Goal: Task Accomplishment & Management: Use online tool/utility

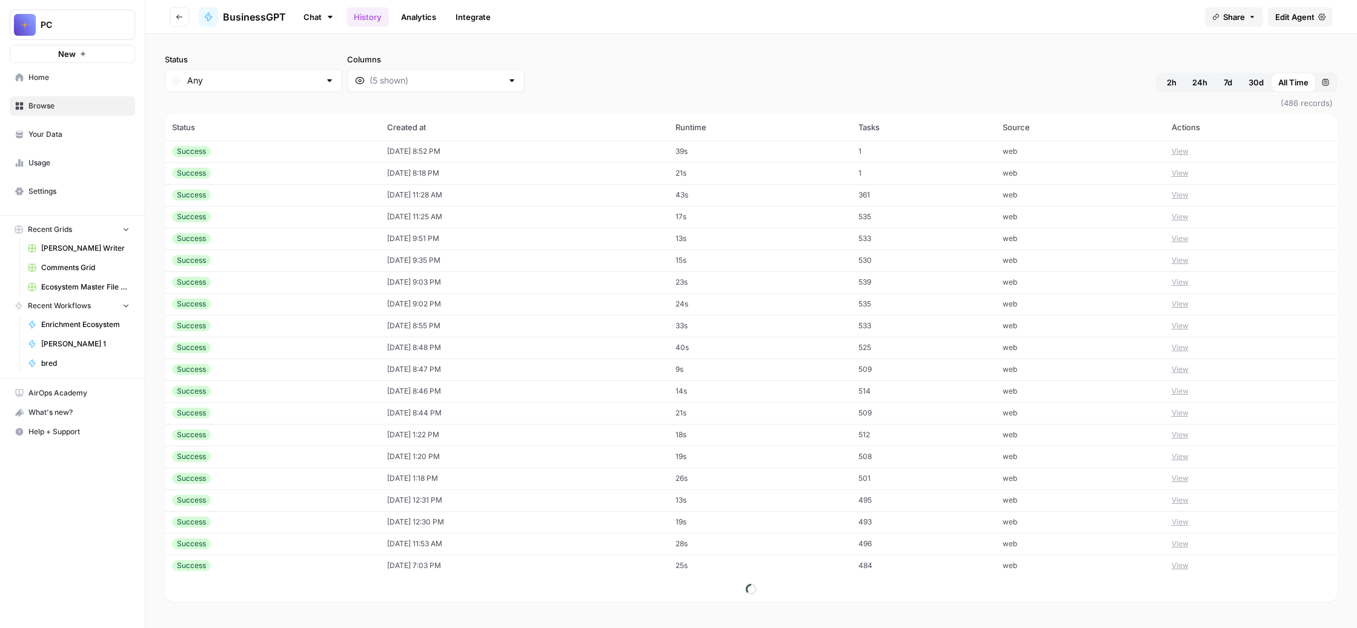
click at [342, 24] on link "Chat" at bounding box center [319, 17] width 46 height 21
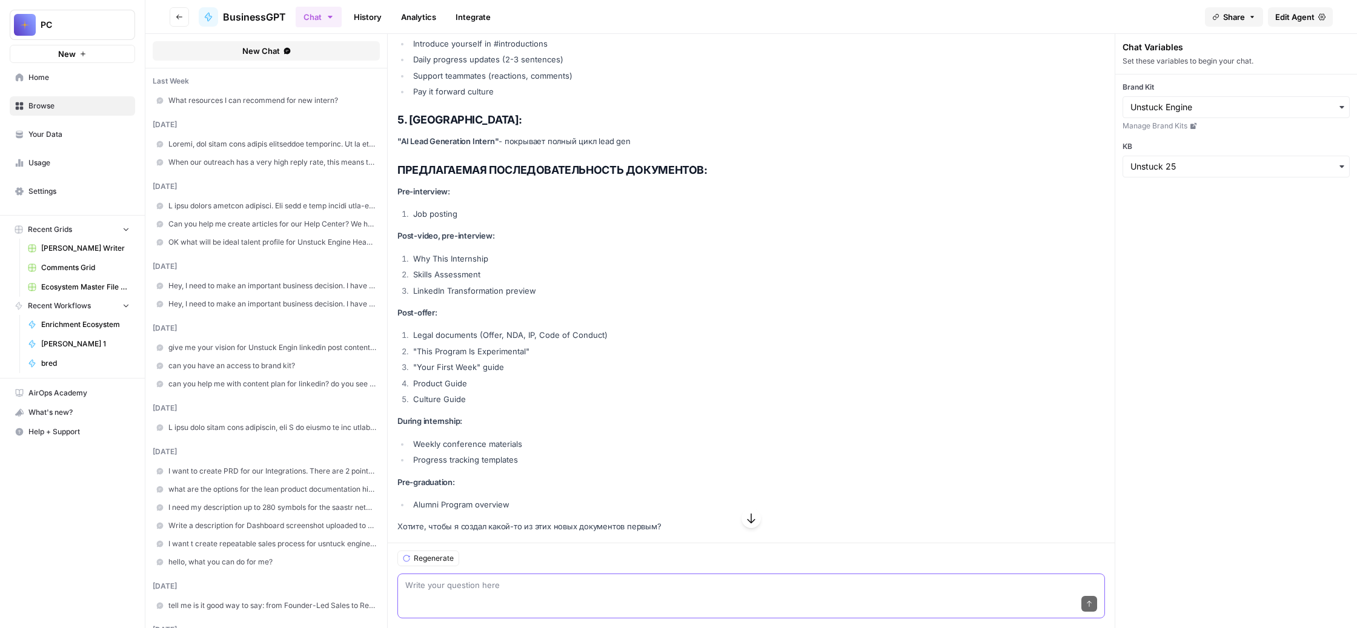
scroll to position [172312, 0]
click at [576, 579] on textarea at bounding box center [751, 585] width 692 height 12
paste textarea "Что касается обновления существующих документов, я думаю, что да, дай мне тольк…"
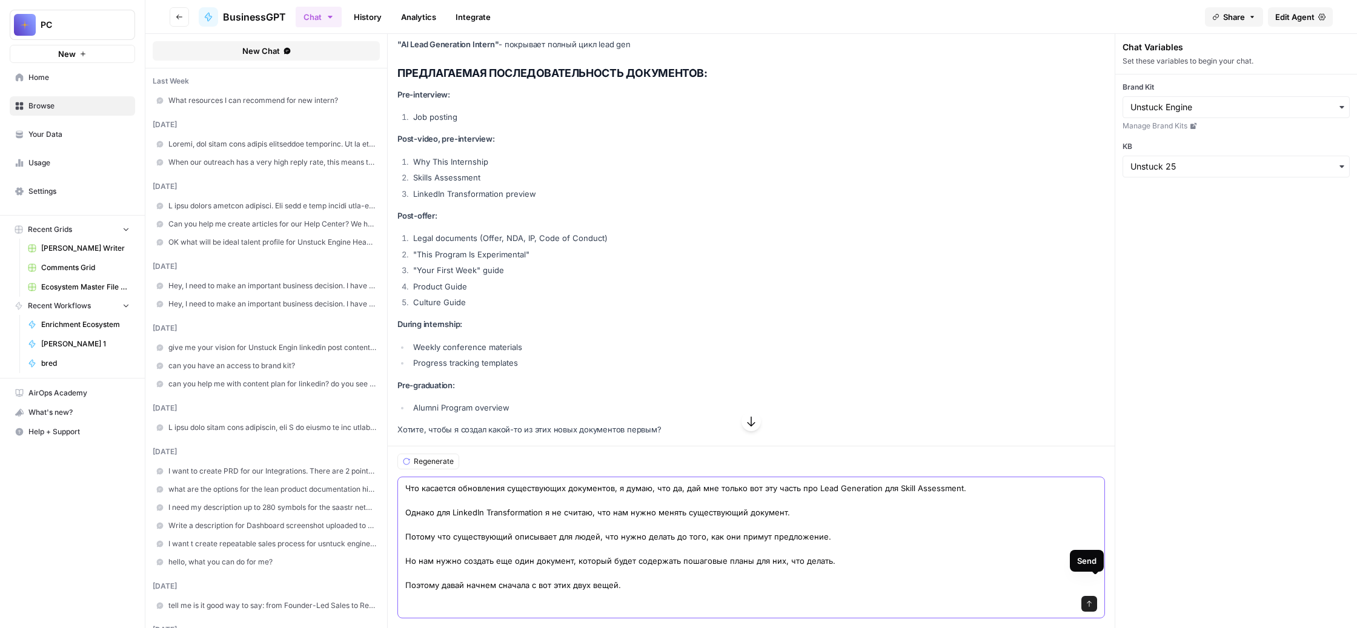
type textarea "Что касается обновления существующих документов, я думаю, что да, дай мне тольк…"
click at [1093, 601] on icon "submit" at bounding box center [1089, 604] width 7 height 7
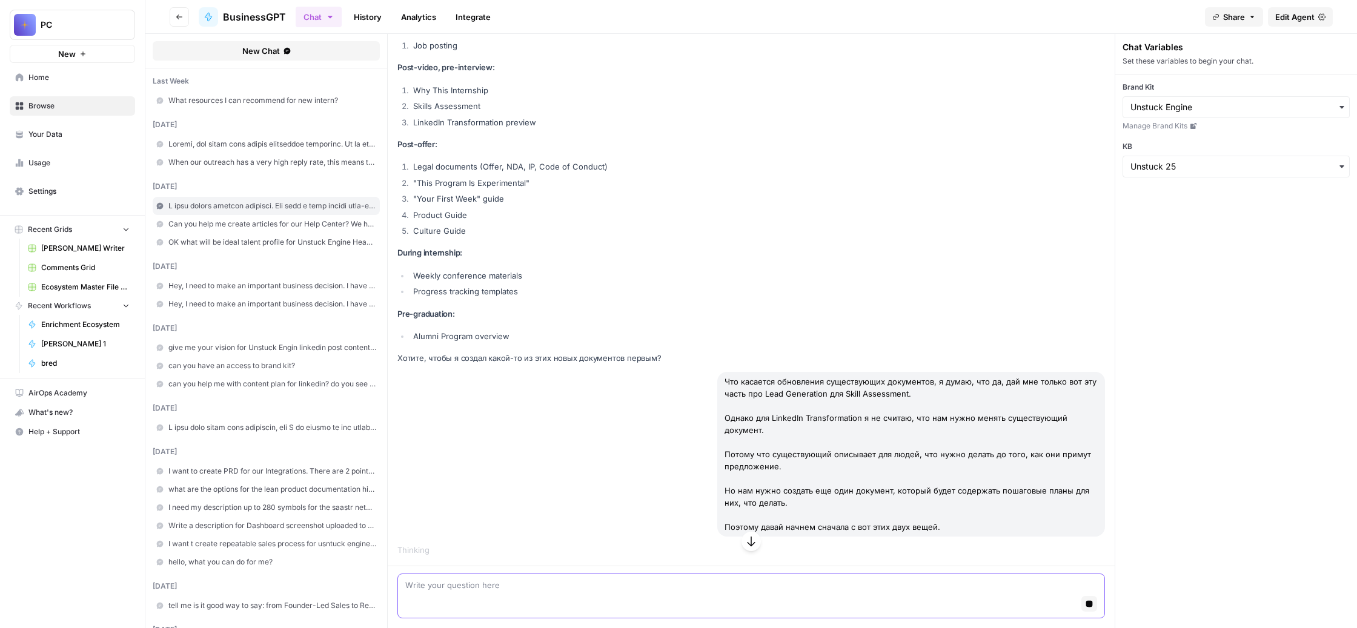
click at [757, 536] on icon "button" at bounding box center [751, 542] width 12 height 12
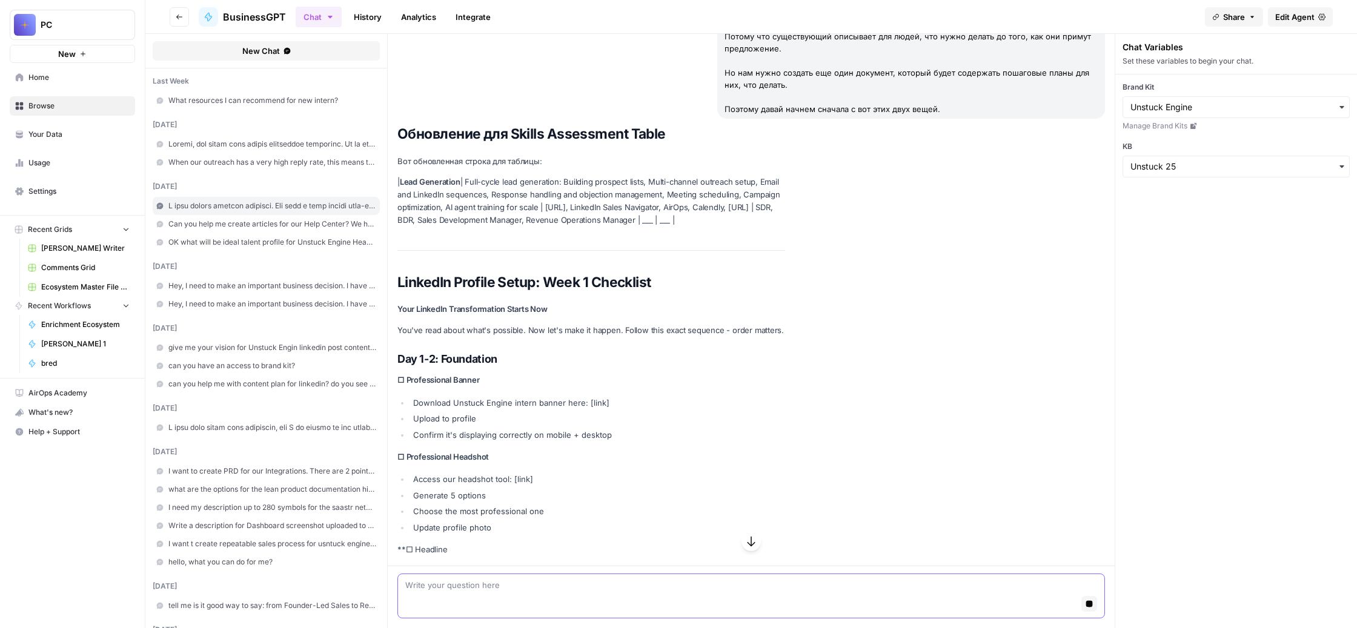
scroll to position [173859, 0]
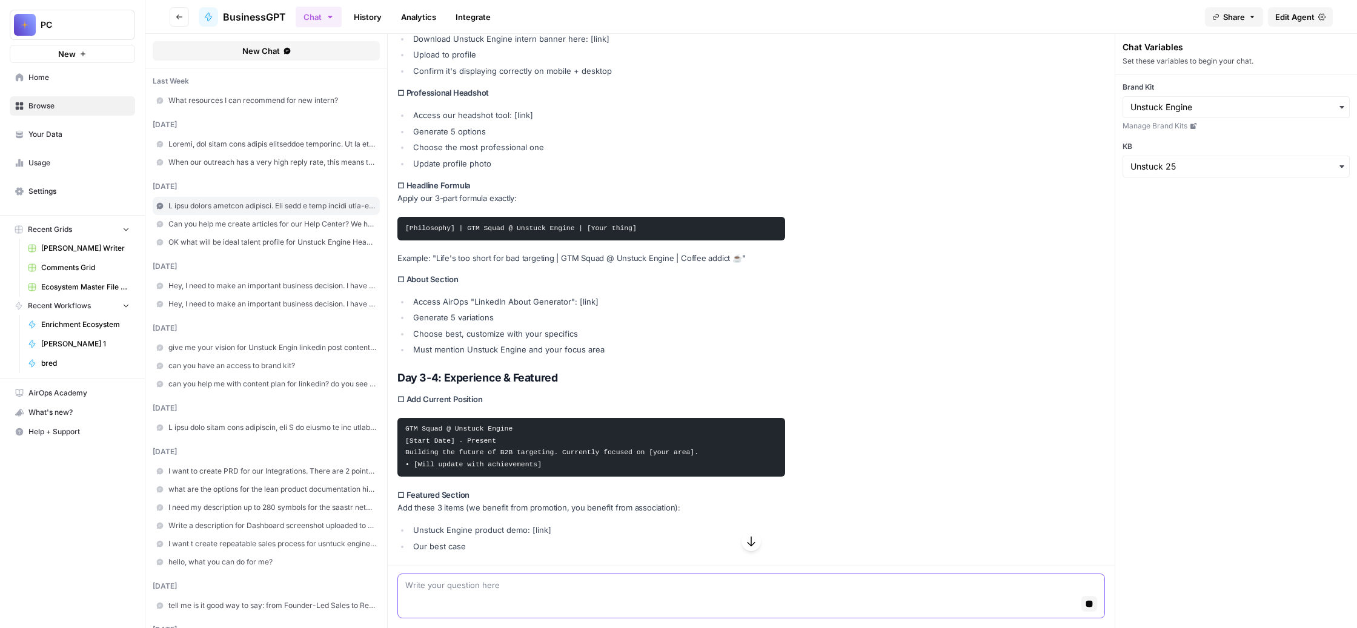
drag, startPoint x: 669, startPoint y: 247, endPoint x: 569, endPoint y: 210, distance: 106.6
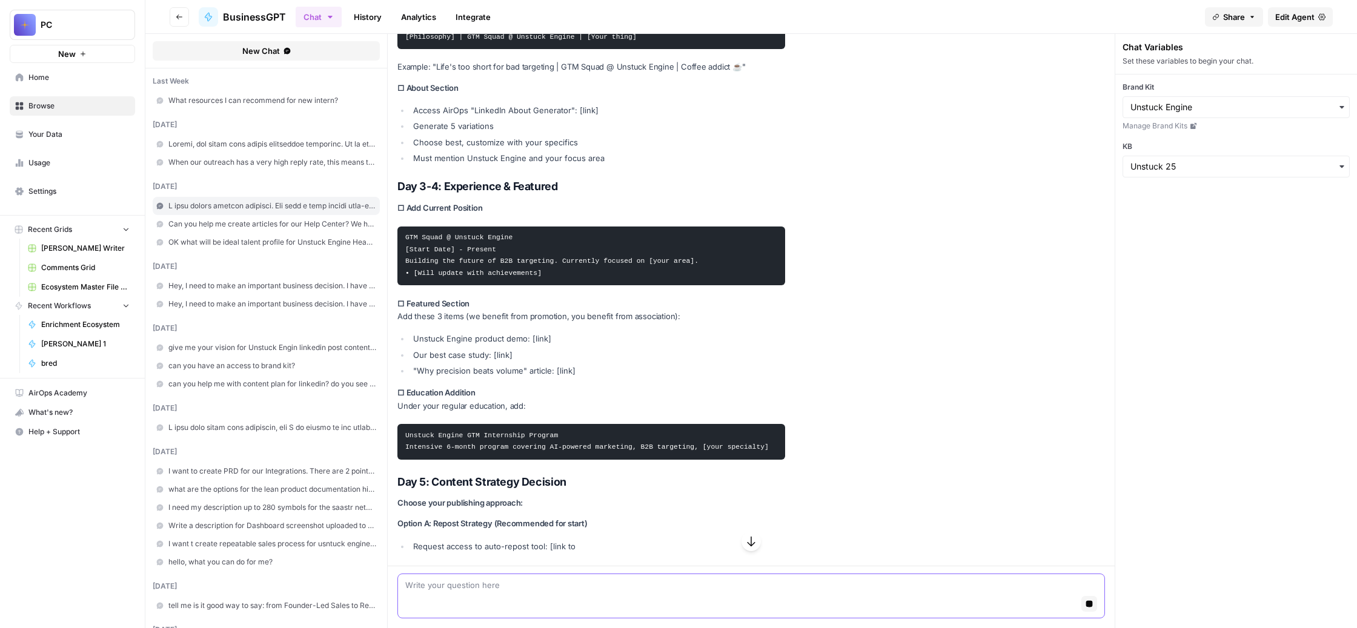
copy p "Full-cycle lead generation: Building prospect lists, Multi-channel outreach set…"
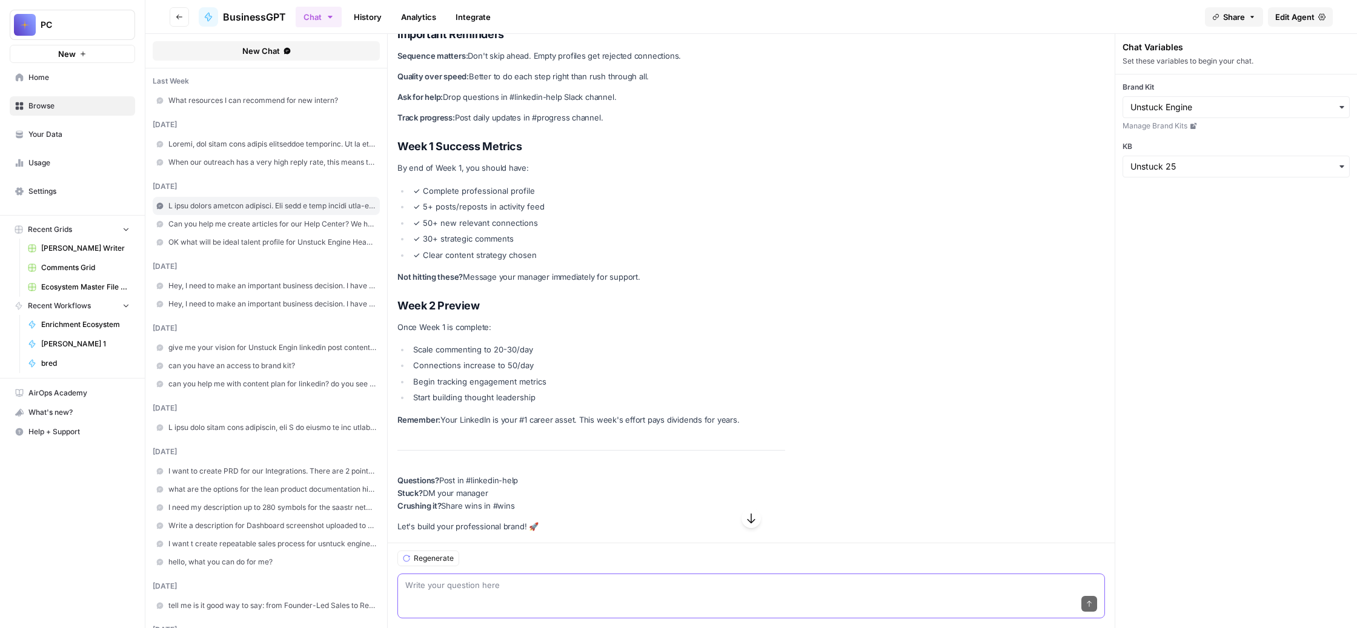
scroll to position [174005, 0]
click at [128, 273] on span "Comments Grid" at bounding box center [85, 267] width 88 height 11
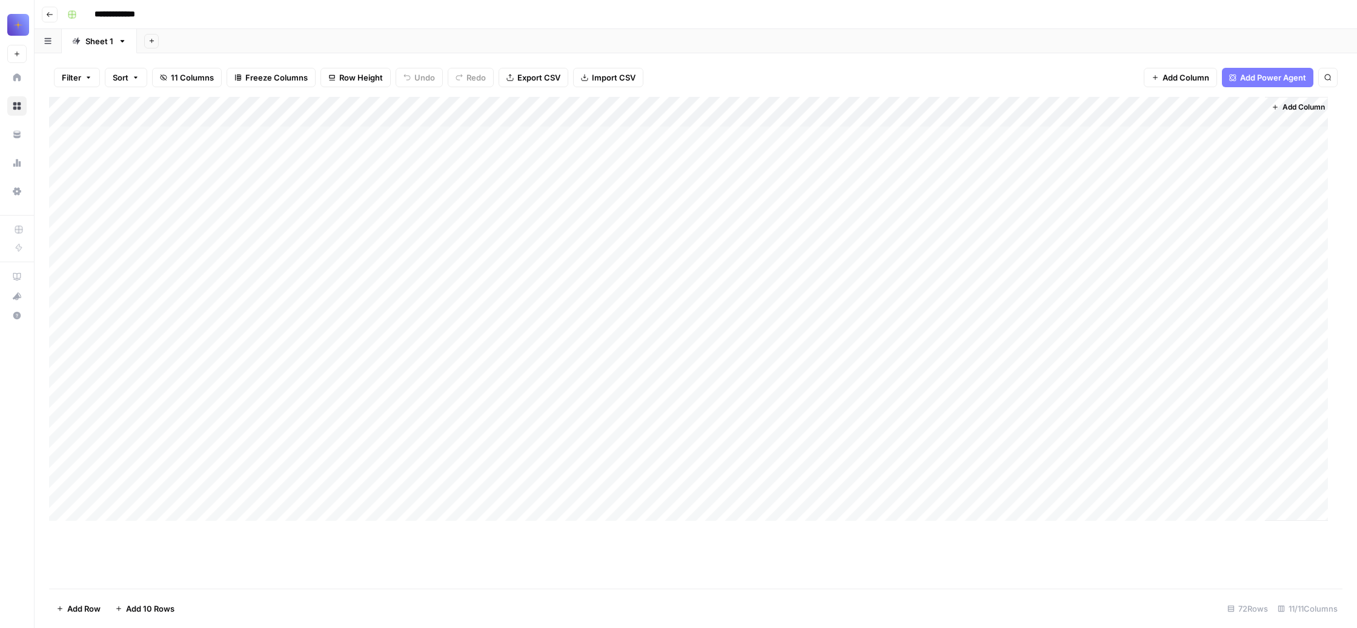
click at [248, 158] on div "Add Column" at bounding box center [688, 309] width 1279 height 424
click at [291, 290] on span "Edit Workflow" at bounding box center [284, 284] width 106 height 12
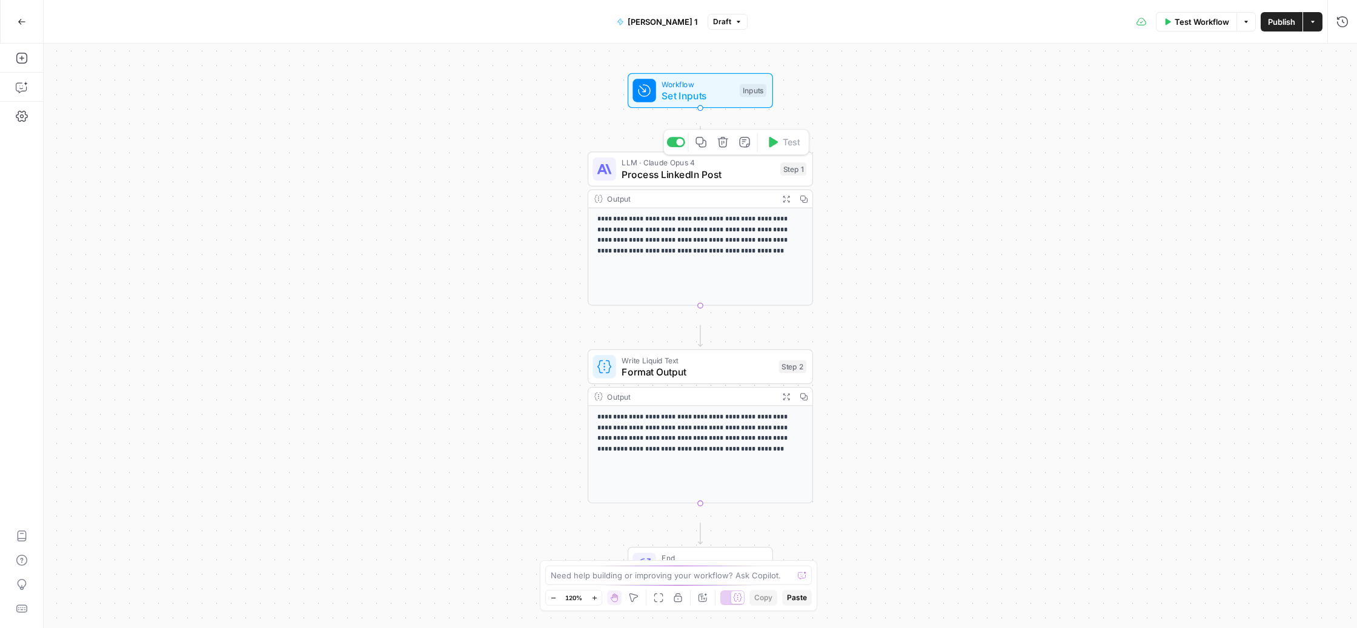
click at [719, 182] on span "Process LinkedIn Post" at bounding box center [698, 174] width 153 height 15
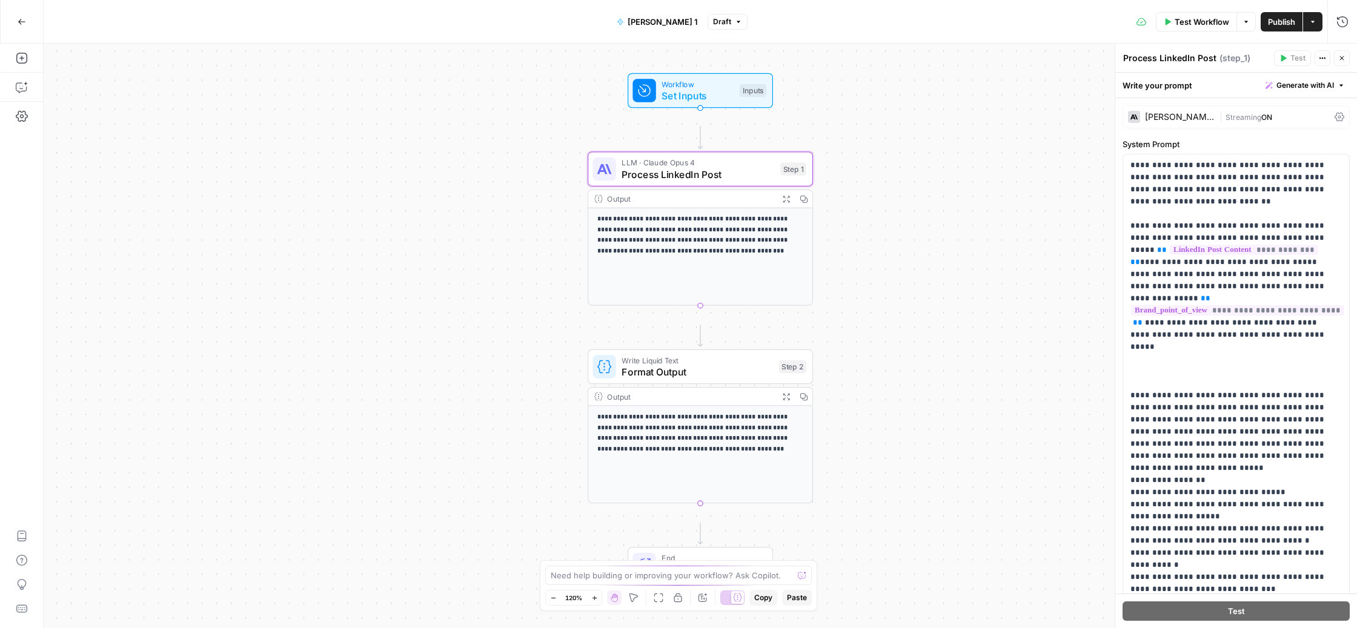
click at [1217, 128] on div "Claude Opus 4 | Streaming ON" at bounding box center [1236, 116] width 227 height 23
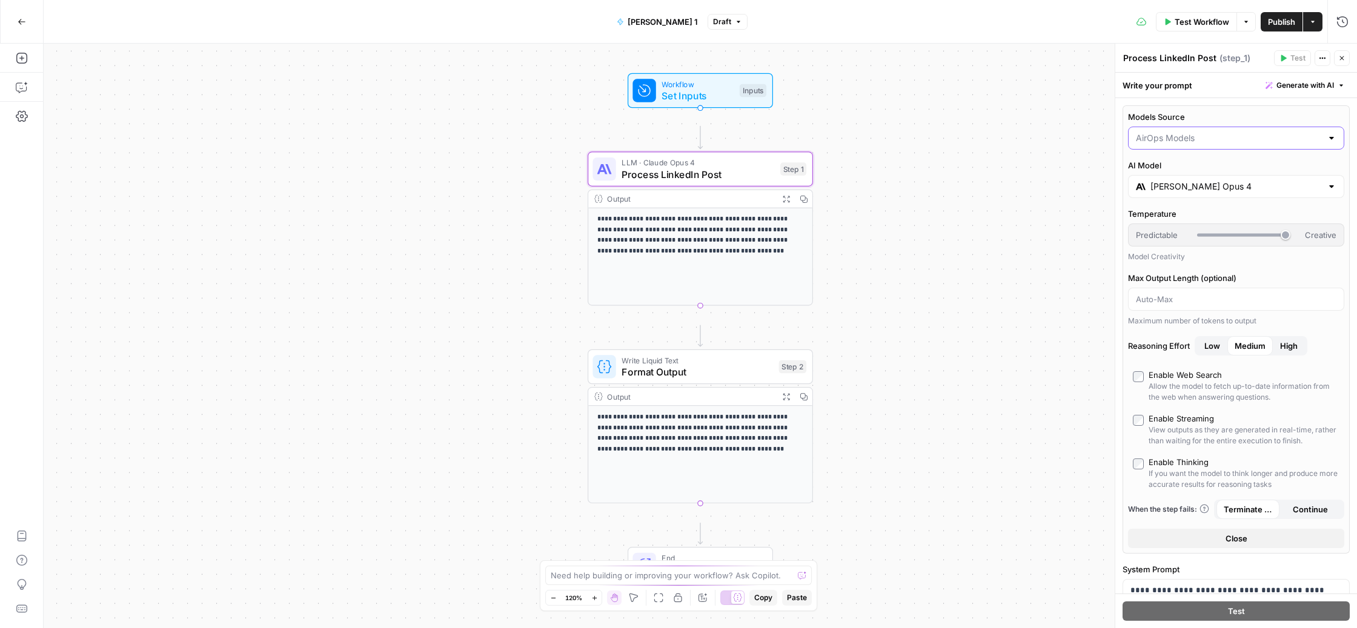
click at [1241, 144] on input "Models Source" at bounding box center [1229, 138] width 186 height 12
click at [1232, 237] on span "My Models" at bounding box center [1234, 231] width 179 height 12
type input "My Models"
click at [1204, 193] on input "Select AI Model" at bounding box center [1229, 187] width 186 height 12
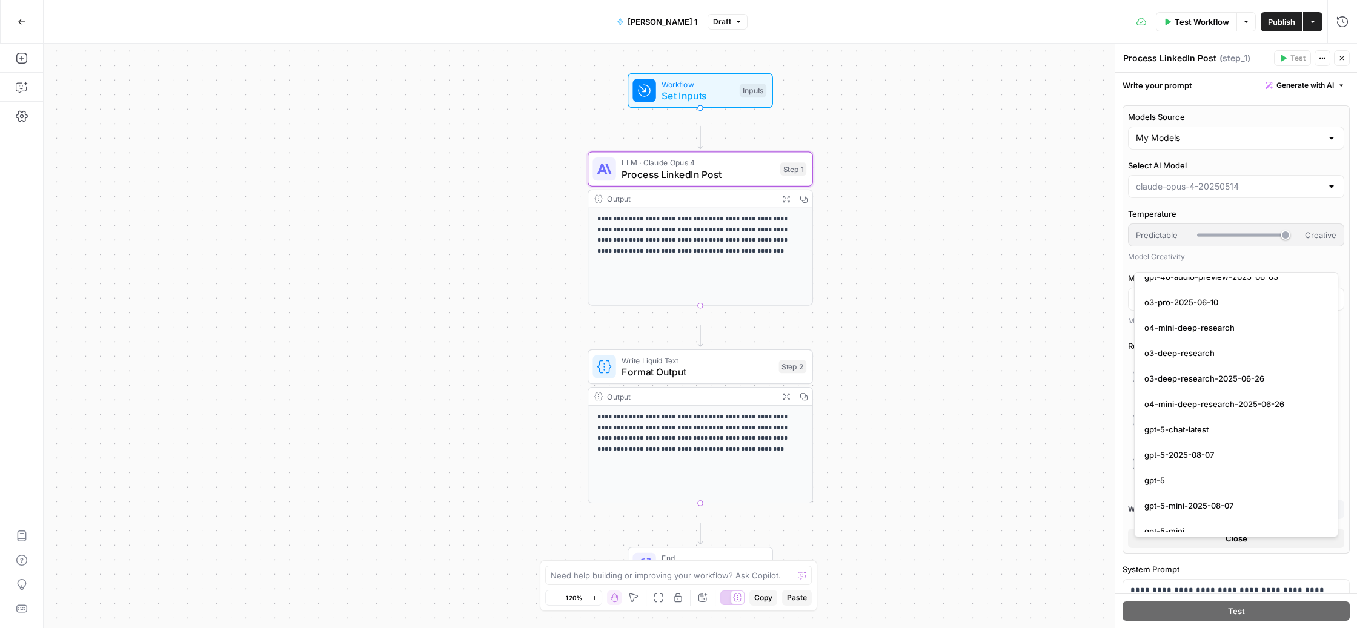
scroll to position [2138, 0]
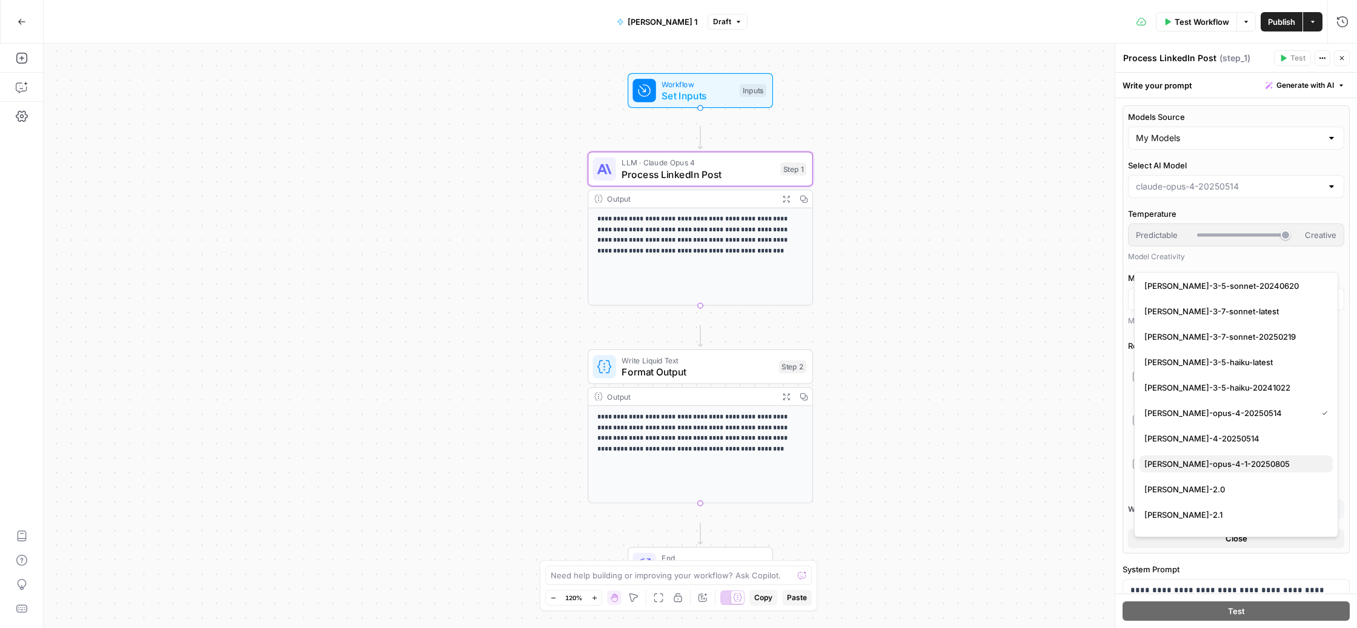
click at [1231, 470] on span "[PERSON_NAME]-opus-4-1-20250805" at bounding box center [1234, 464] width 179 height 12
type input "[PERSON_NAME]-opus-4-1-20250805"
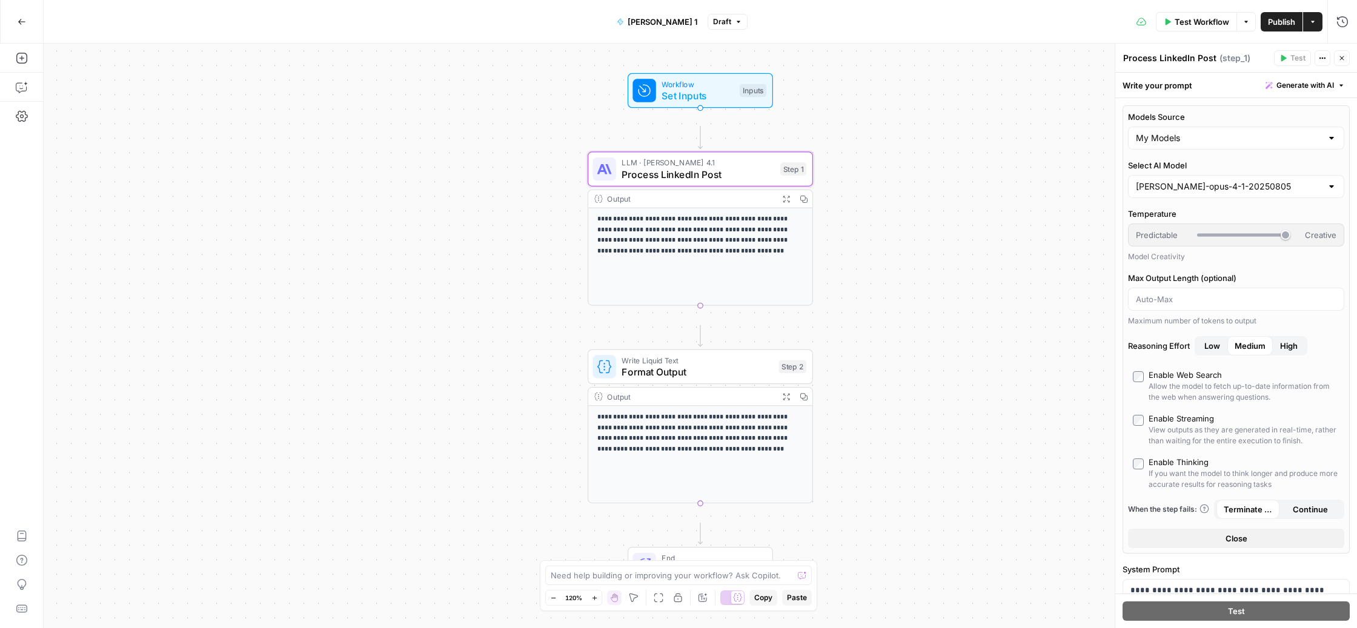
click at [1268, 17] on span "Publish" at bounding box center [1281, 22] width 27 height 12
click at [1268, 24] on span "Publish" at bounding box center [1281, 22] width 27 height 12
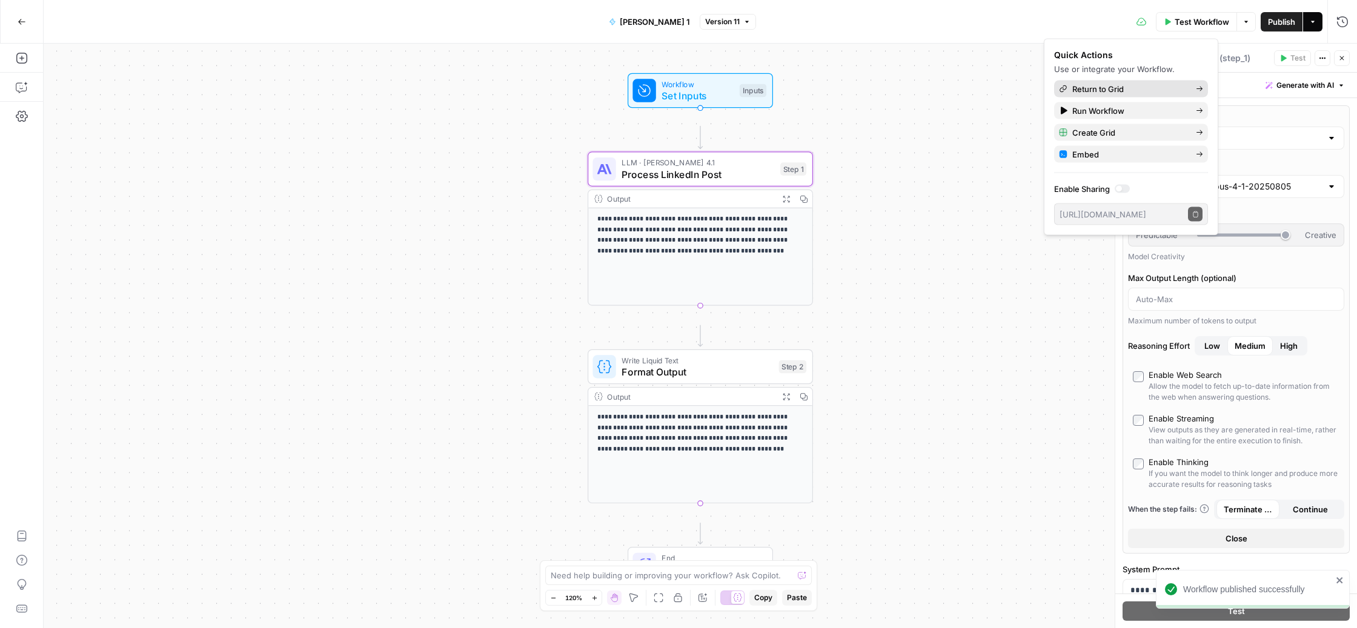
click at [1173, 95] on span "Return to Grid" at bounding box center [1130, 89] width 114 height 12
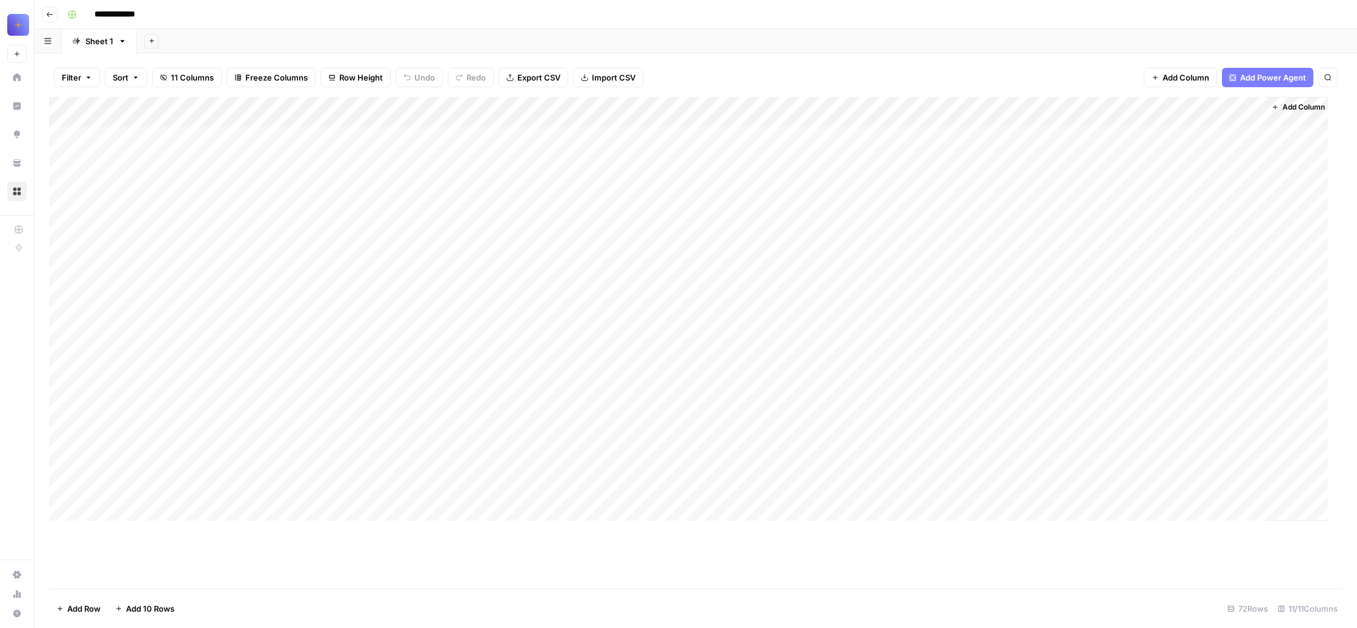
click at [482, 159] on div "Add Column" at bounding box center [688, 309] width 1279 height 424
click at [499, 290] on span "Edit Workflow" at bounding box center [481, 284] width 106 height 12
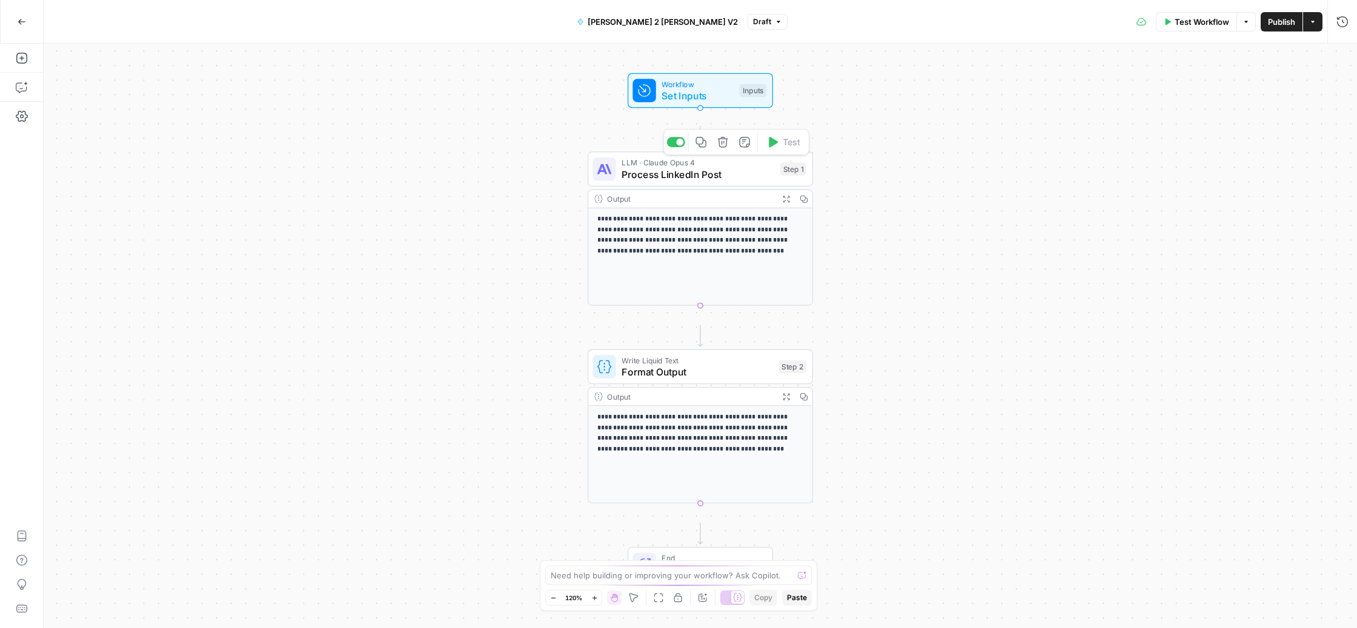
click at [717, 182] on span "Process LinkedIn Post" at bounding box center [698, 174] width 153 height 15
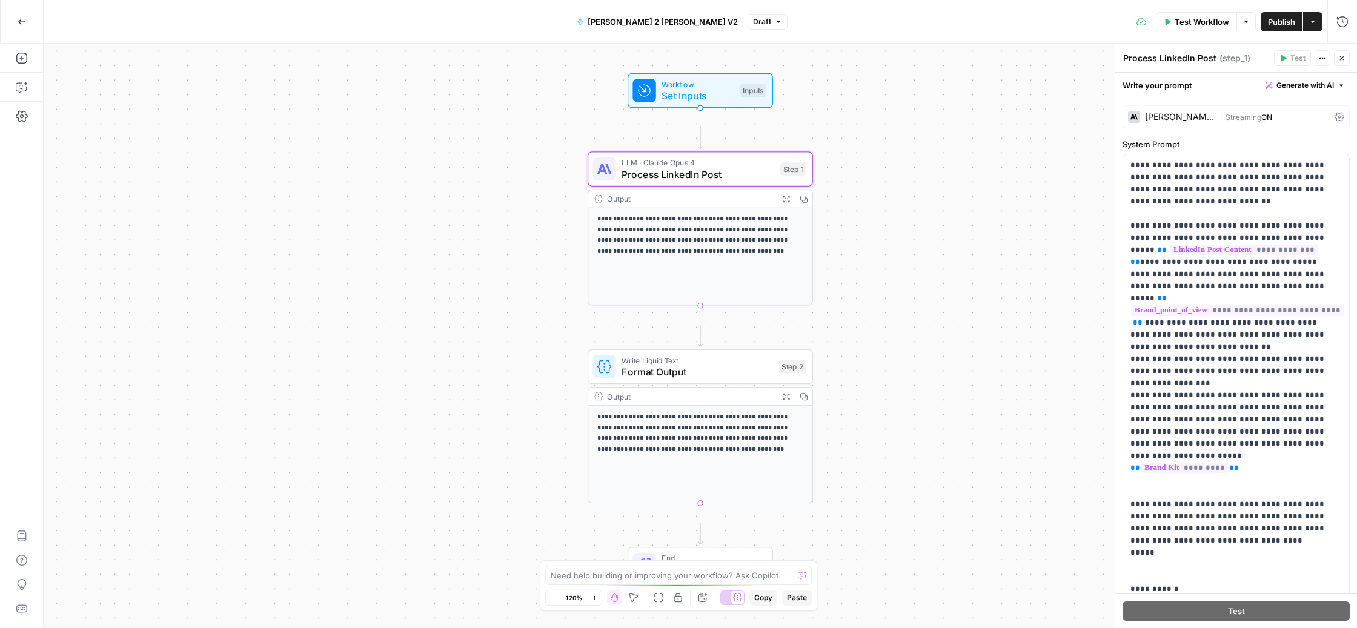
click at [1189, 121] on div "[PERSON_NAME] Opus 4" at bounding box center [1180, 117] width 70 height 8
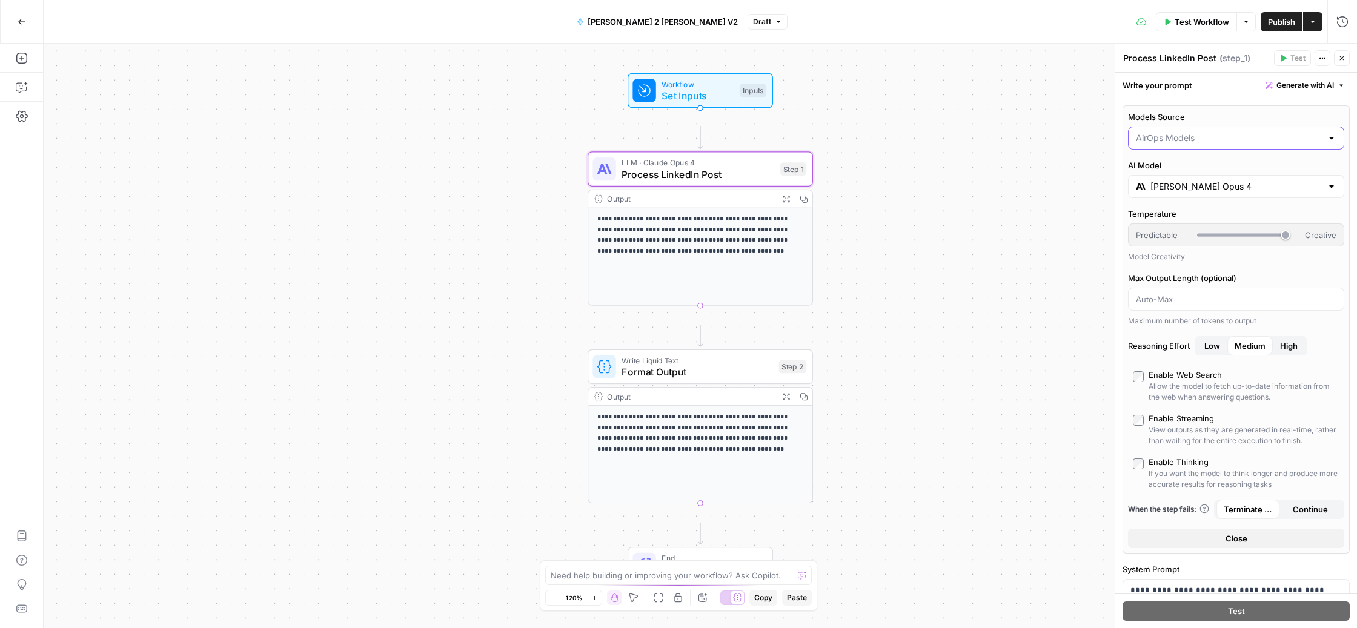
click at [1215, 144] on input "Models Source" at bounding box center [1229, 138] width 186 height 12
click at [1213, 237] on span "My Models" at bounding box center [1234, 231] width 179 height 12
type input "My Models"
click at [1219, 193] on input "Select AI Model" at bounding box center [1229, 187] width 186 height 12
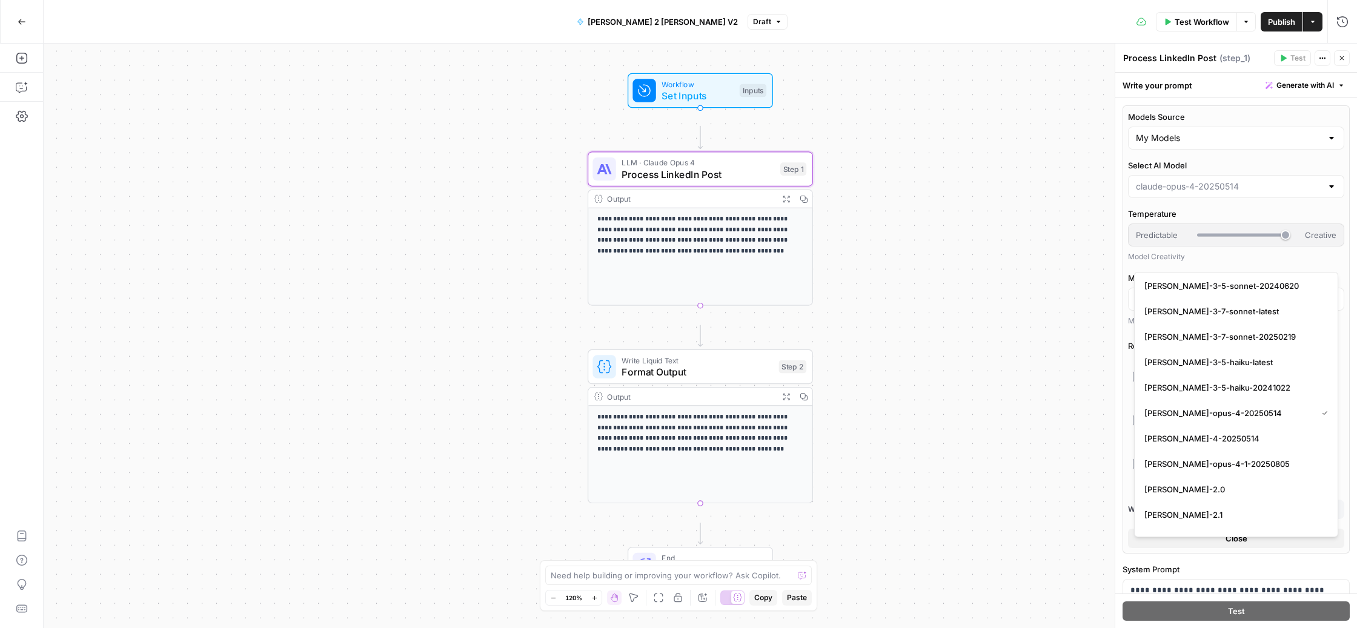
scroll to position [2134, 0]
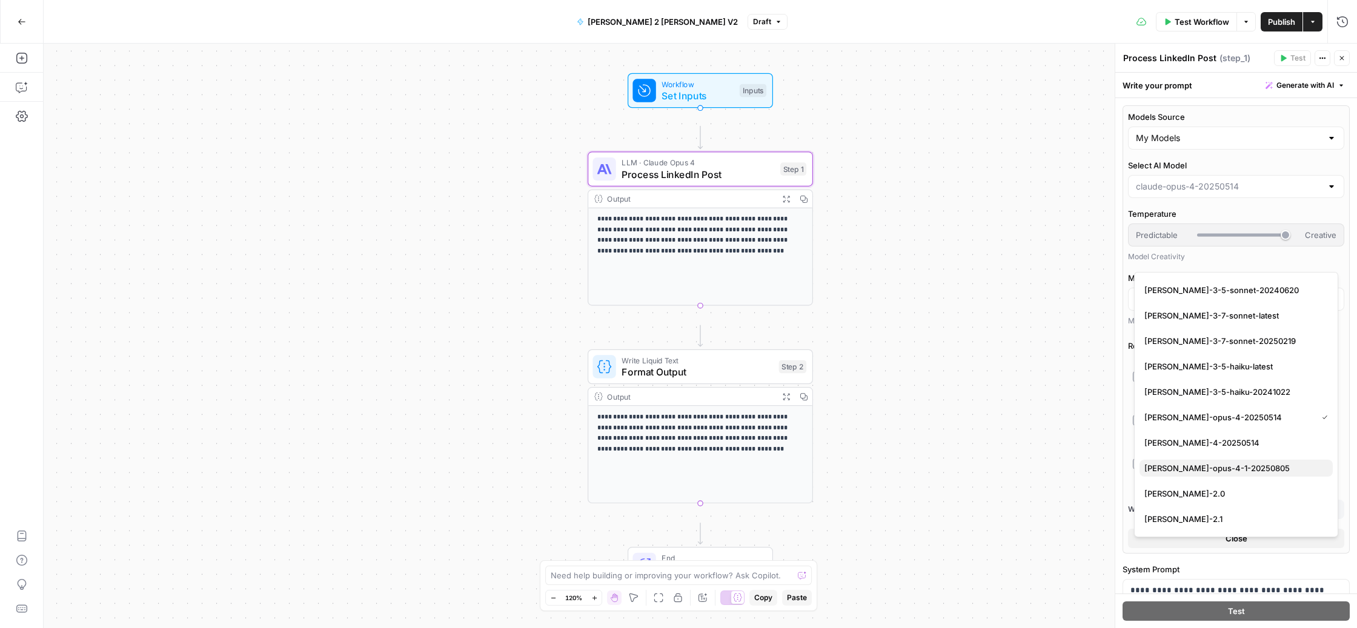
click at [1235, 471] on span "[PERSON_NAME]-opus-4-1-20250805" at bounding box center [1234, 468] width 179 height 12
type input "[PERSON_NAME]-opus-4-1-20250805"
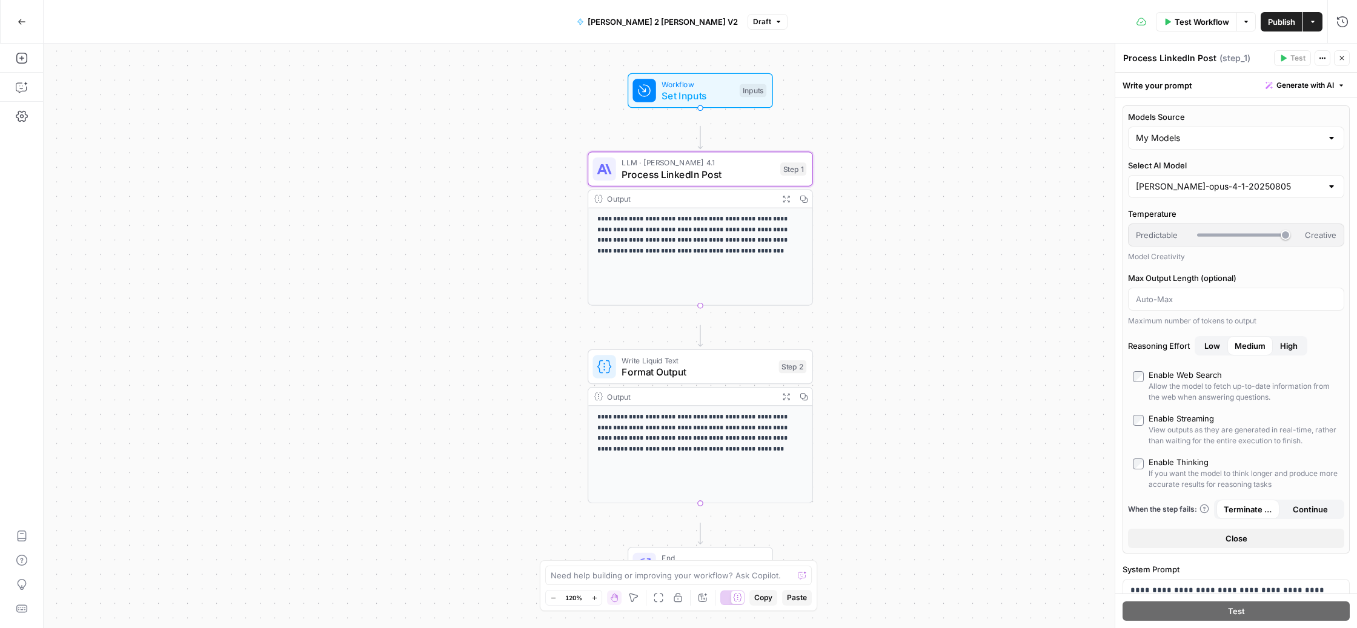
click at [1268, 20] on span "Publish" at bounding box center [1281, 22] width 27 height 12
click at [982, 136] on div "**********" at bounding box center [701, 336] width 1314 height 585
click at [1268, 16] on span "Publish" at bounding box center [1281, 22] width 27 height 12
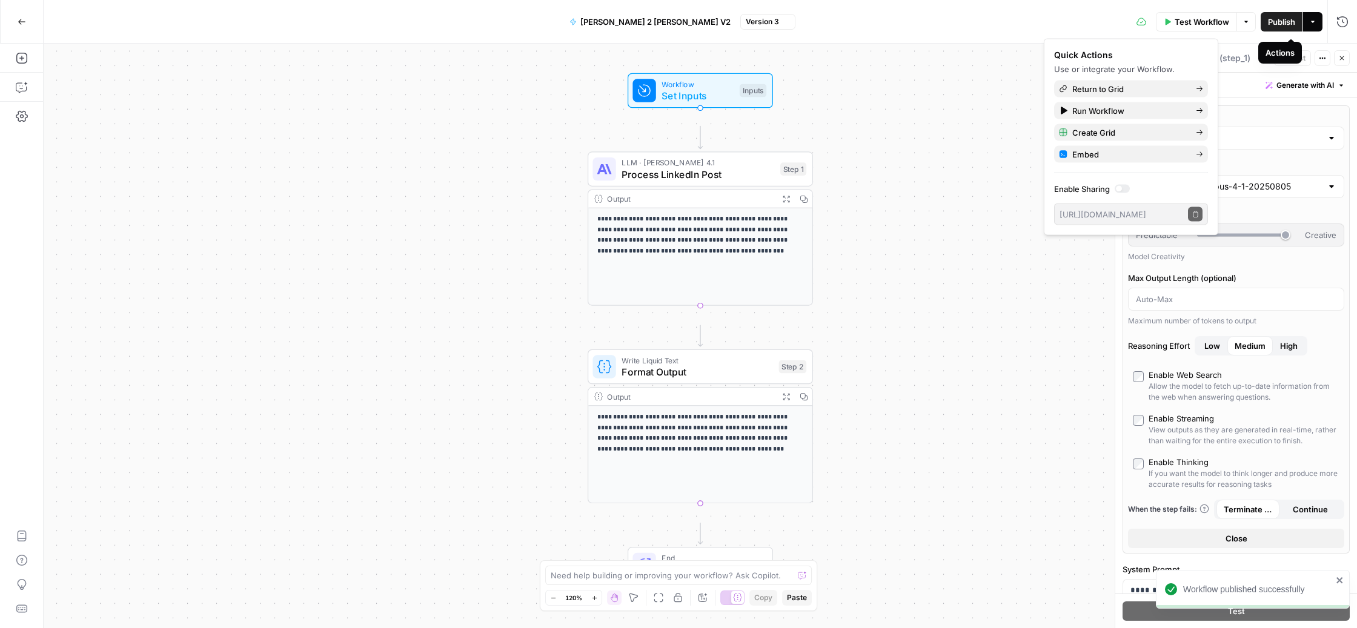
click at [1311, 21] on icon "button" at bounding box center [1313, 22] width 4 height 2
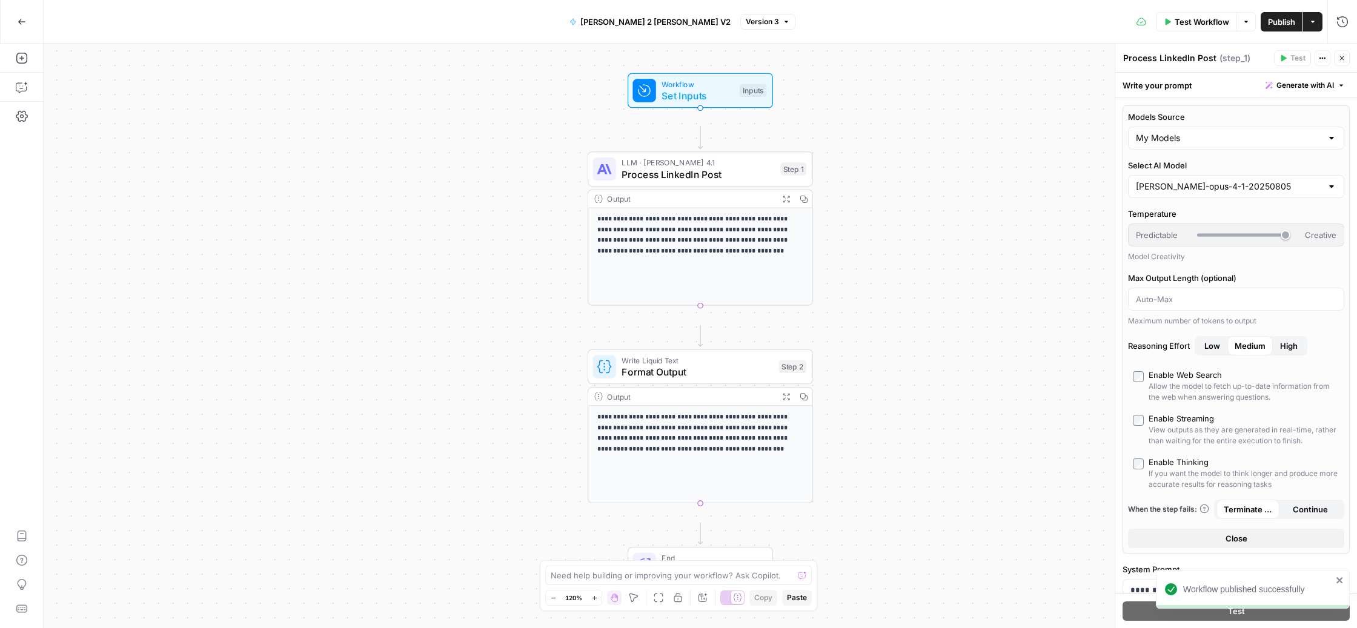
click at [1311, 21] on icon "button" at bounding box center [1313, 22] width 4 height 2
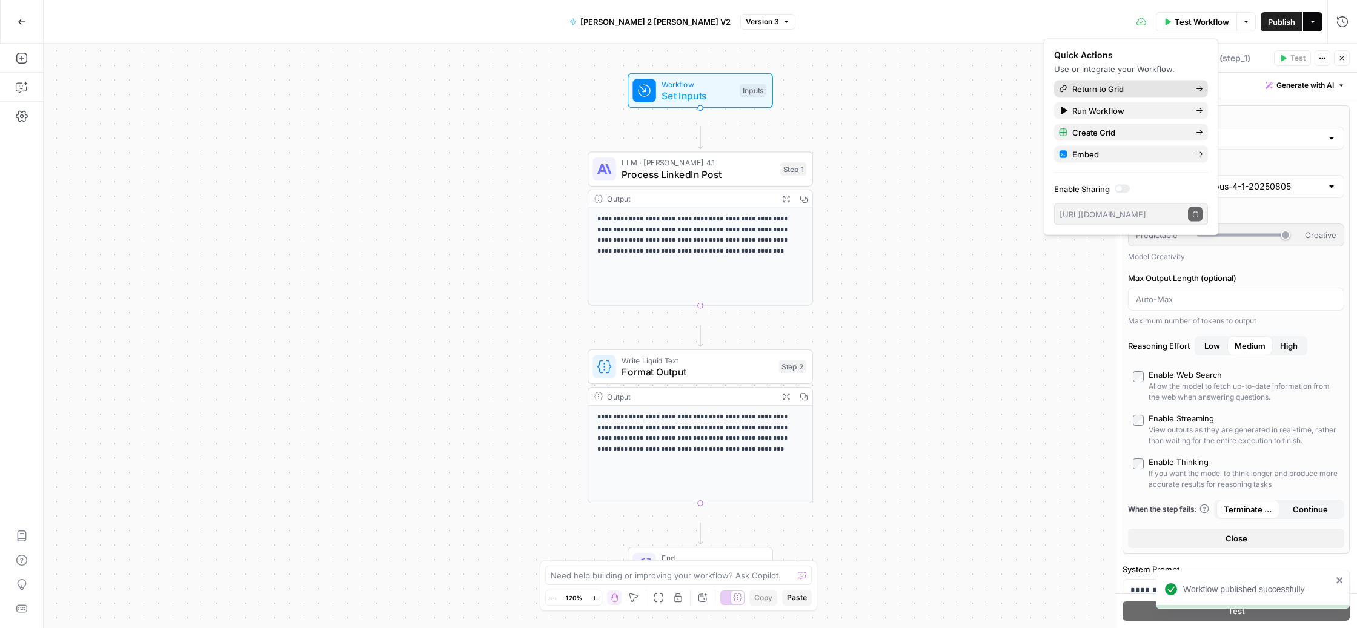
click at [1187, 95] on span "Return to Grid" at bounding box center [1130, 89] width 114 height 12
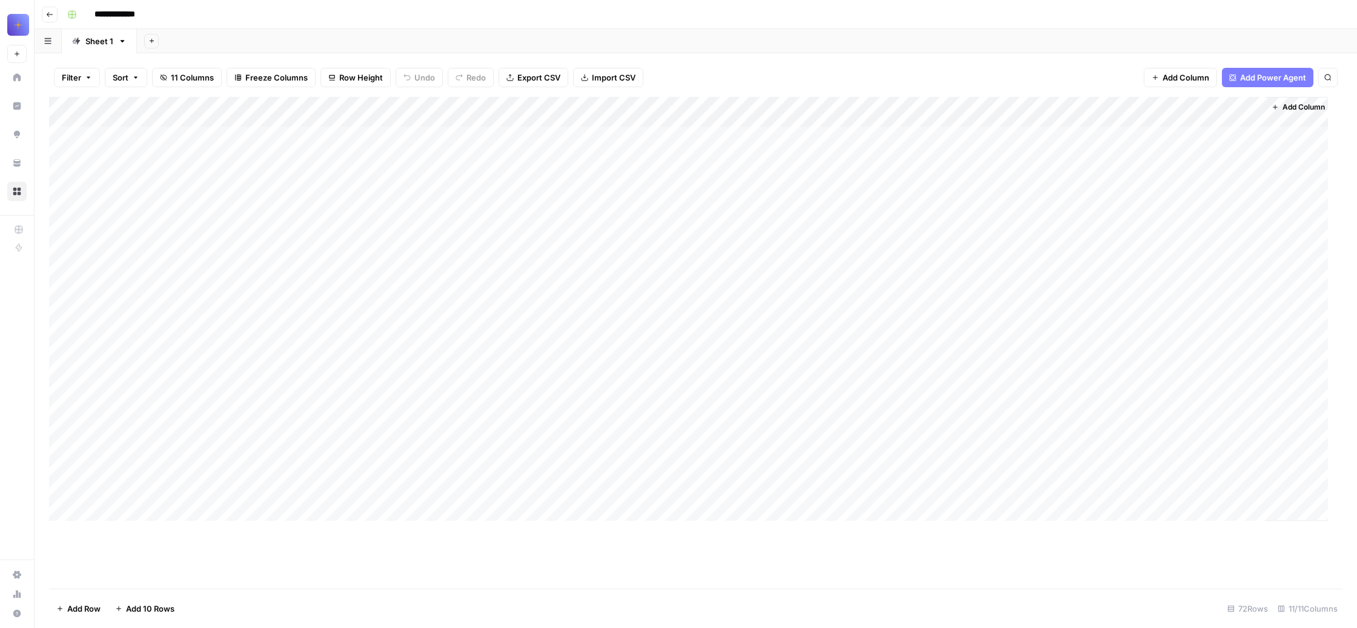
click at [702, 159] on div "Add Column" at bounding box center [688, 309] width 1279 height 424
click at [725, 290] on span "Edit Workflow" at bounding box center [694, 284] width 106 height 12
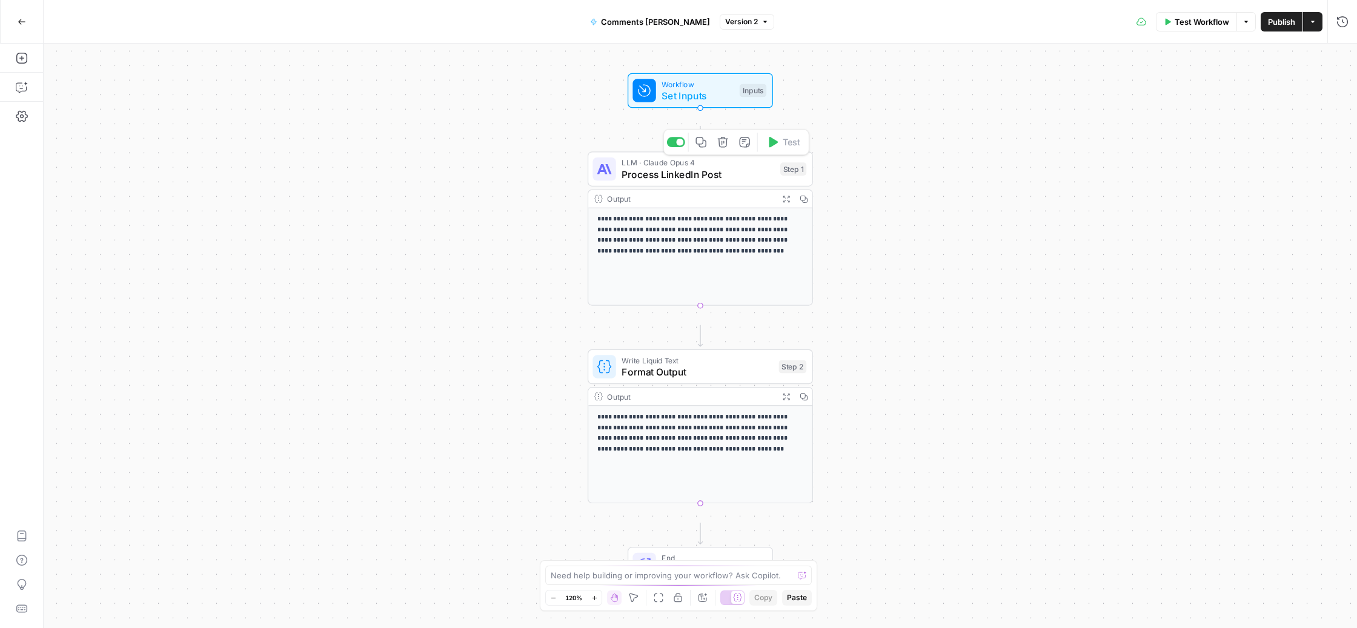
click at [693, 182] on span "Process LinkedIn Post" at bounding box center [698, 174] width 153 height 15
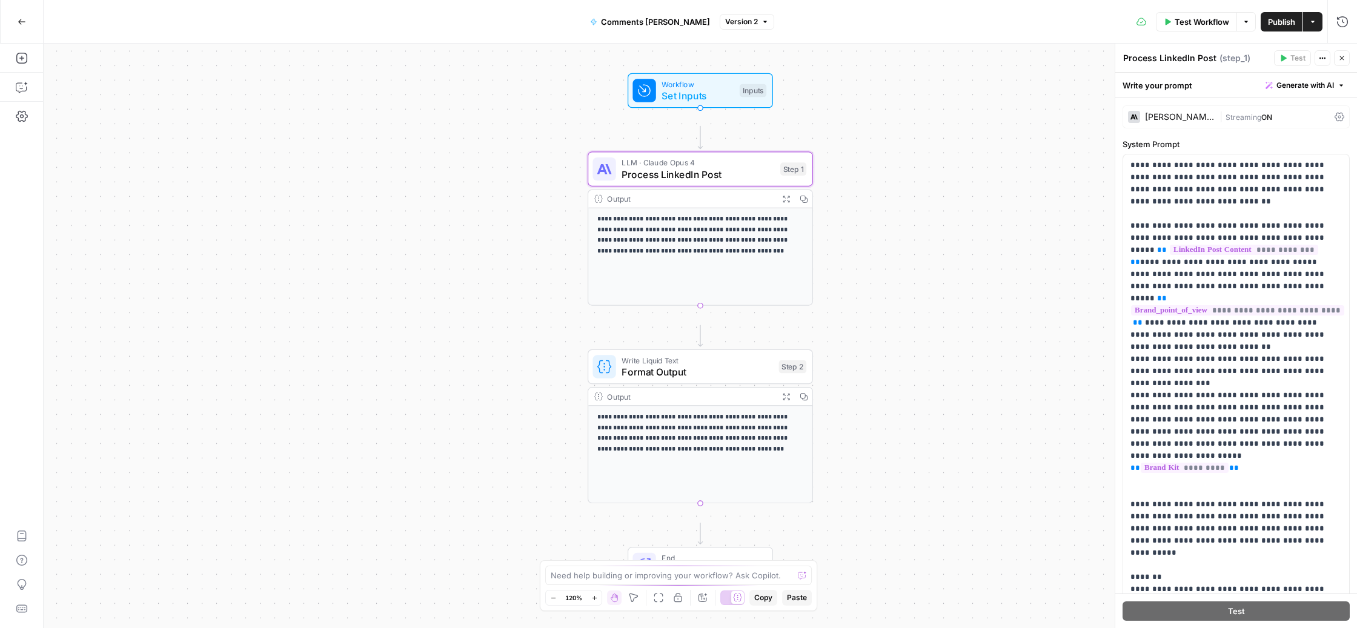
click at [1179, 121] on div "[PERSON_NAME] Opus 4" at bounding box center [1180, 117] width 70 height 8
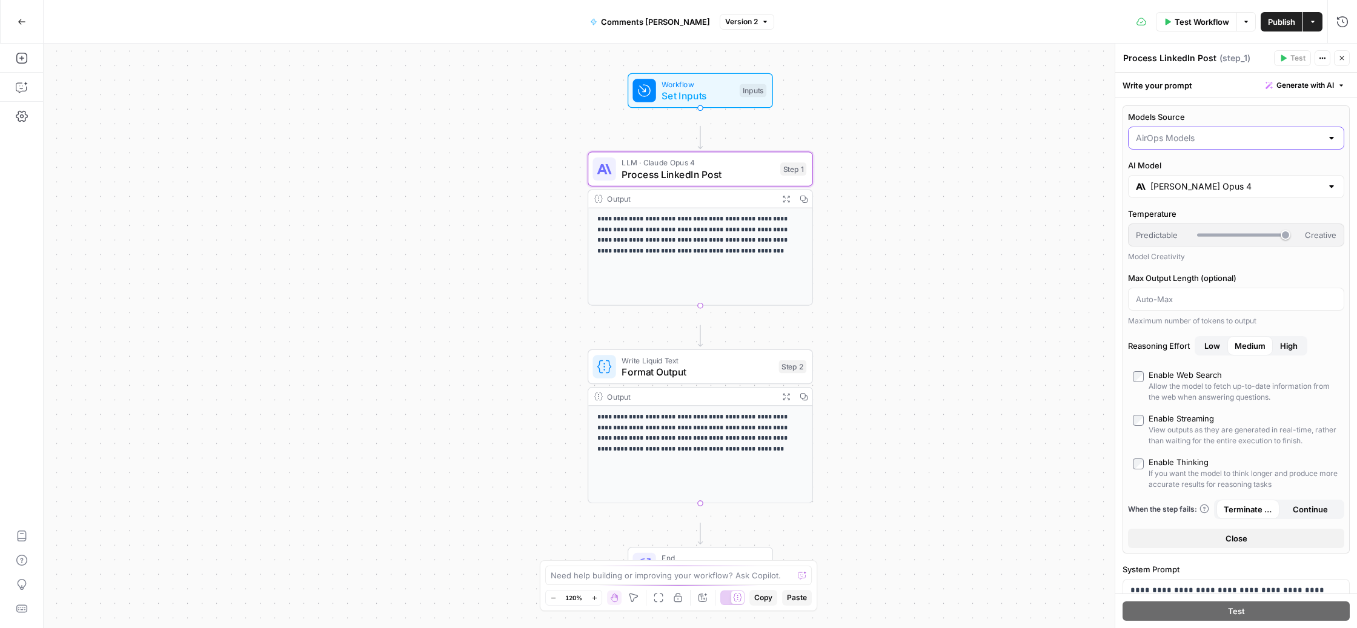
click at [1207, 144] on input "Models Source" at bounding box center [1229, 138] width 186 height 12
click at [1210, 237] on span "My Models" at bounding box center [1234, 231] width 179 height 12
type input "My Models"
click at [1220, 193] on input "Select AI Model" at bounding box center [1229, 187] width 186 height 12
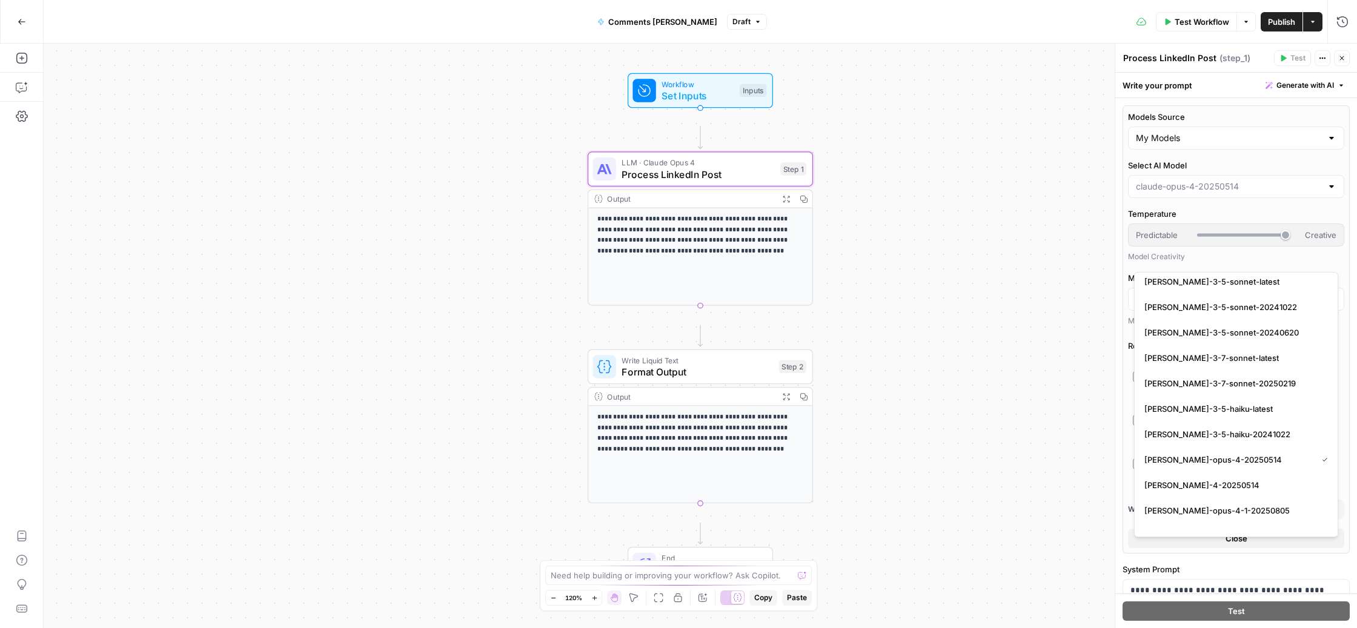
scroll to position [2138, 0]
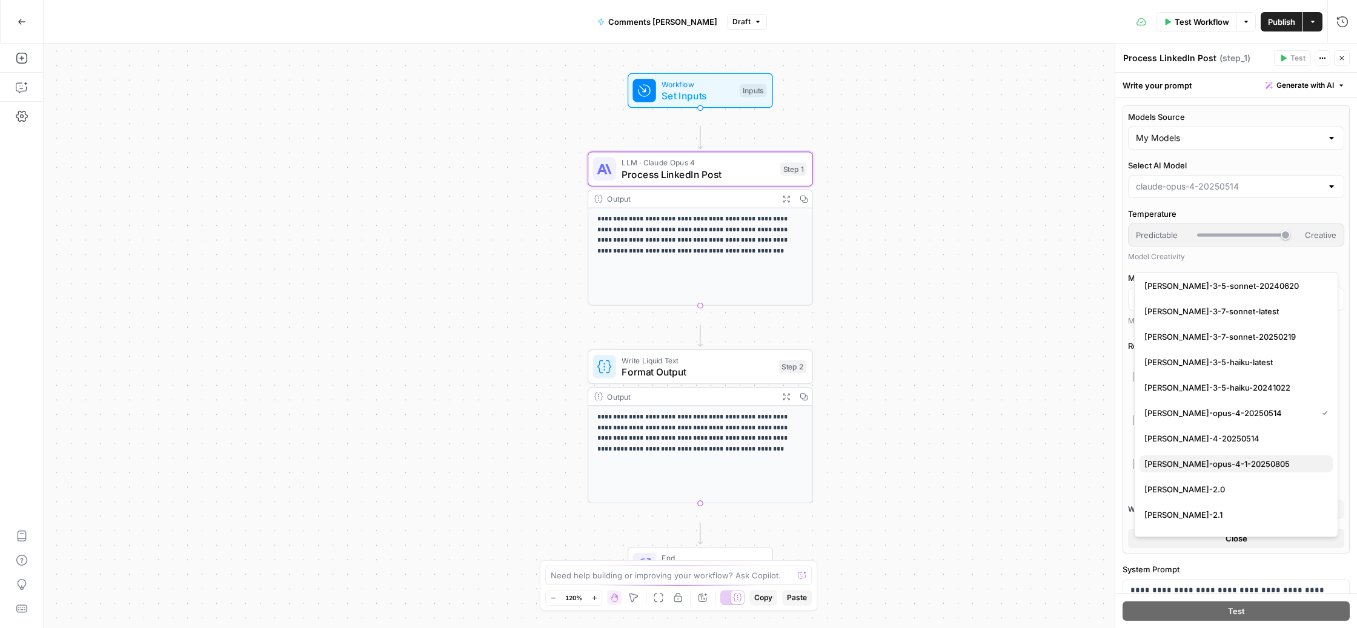
click at [1231, 468] on span "[PERSON_NAME]-opus-4-1-20250805" at bounding box center [1234, 464] width 179 height 12
type input "[PERSON_NAME]-opus-4-1-20250805"
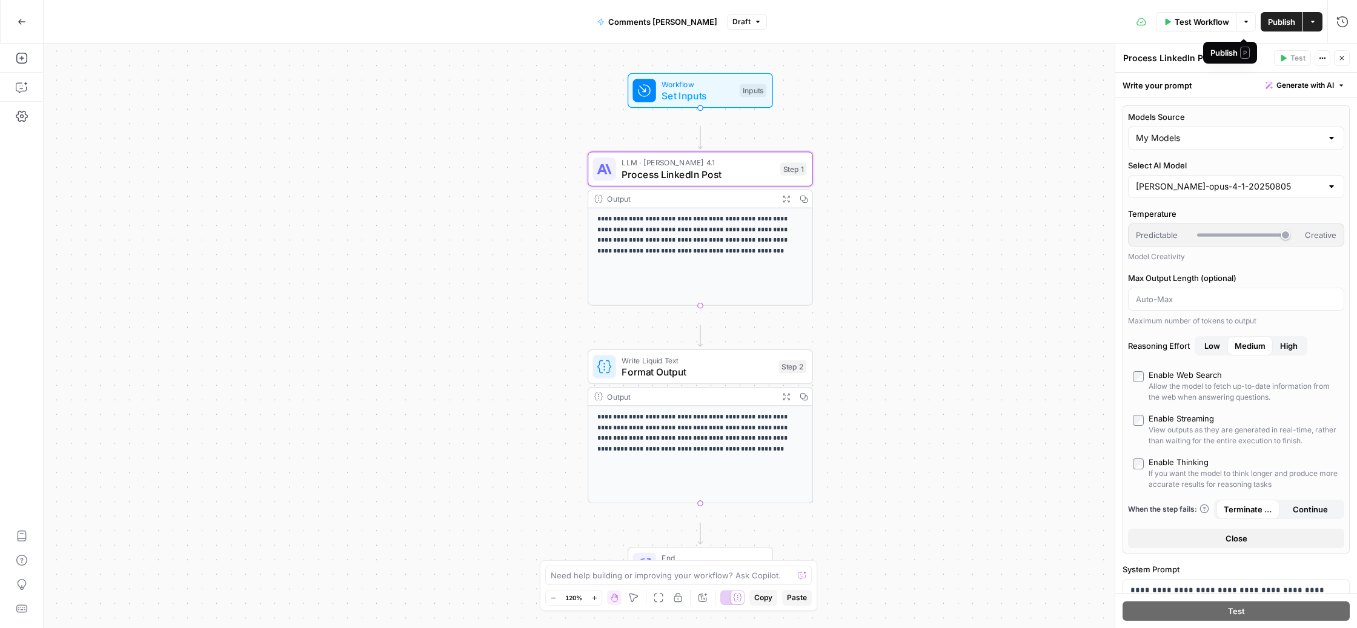
click at [1268, 16] on span "Publish" at bounding box center [1281, 22] width 27 height 12
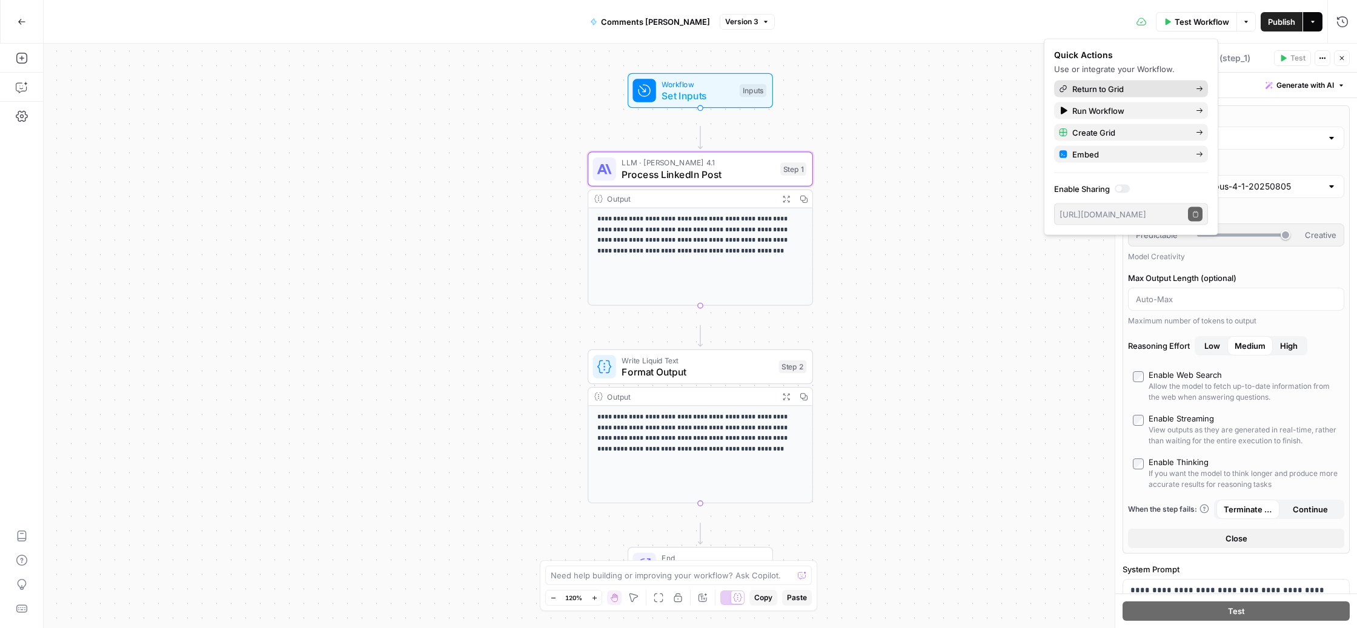
click at [1140, 95] on span "Return to Grid" at bounding box center [1130, 89] width 114 height 12
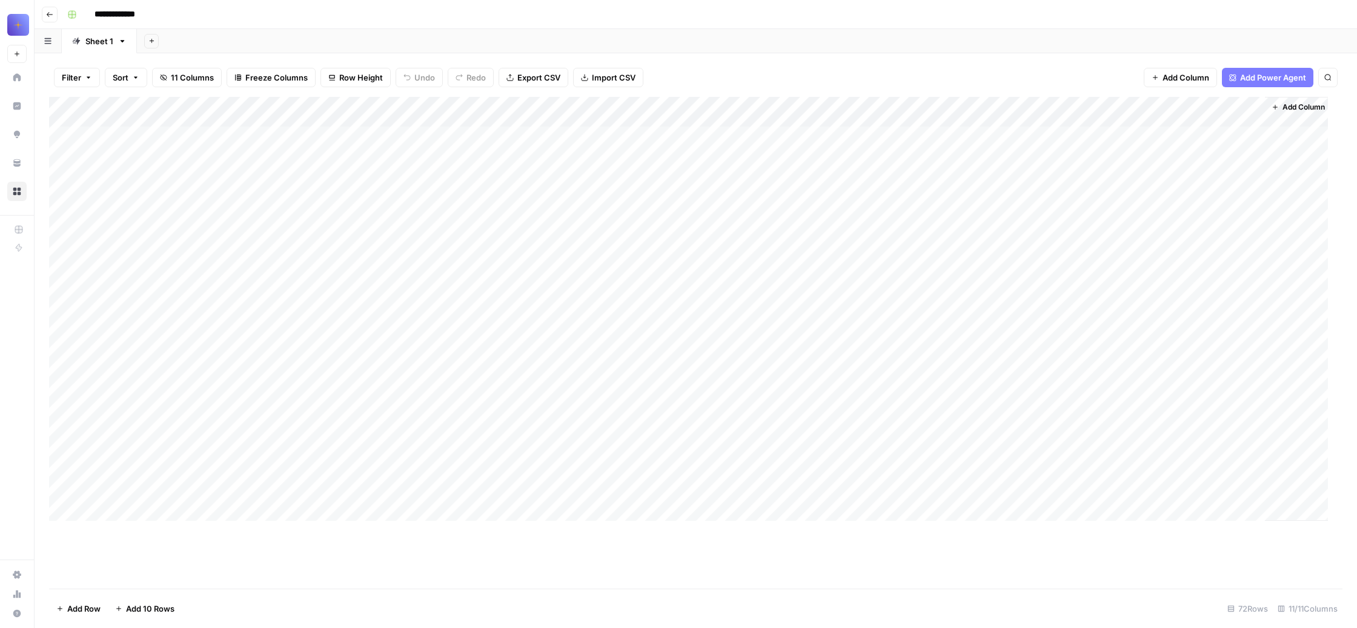
click at [920, 161] on div "Add Column" at bounding box center [688, 309] width 1279 height 424
click at [934, 290] on span "Edit Workflow" at bounding box center [912, 284] width 106 height 12
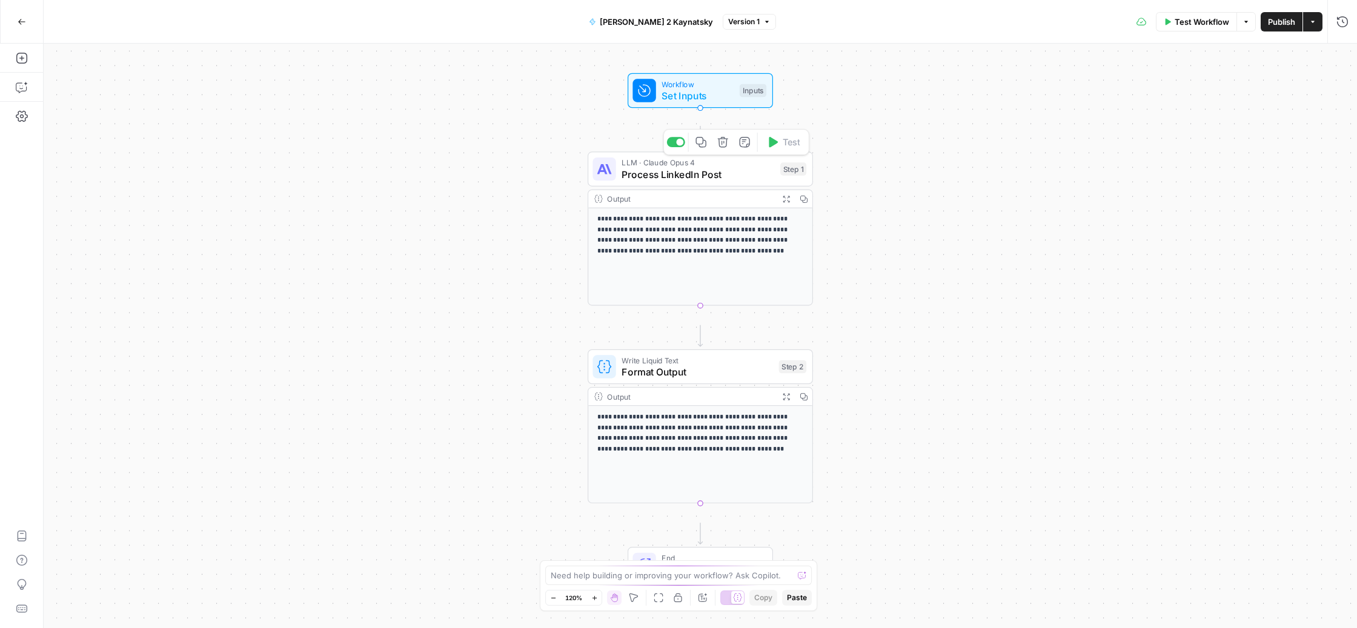
click at [731, 187] on div "LLM · [PERSON_NAME] 4 Process LinkedIn Post Step 1 Copy step Delete step Add No…" at bounding box center [700, 168] width 225 height 35
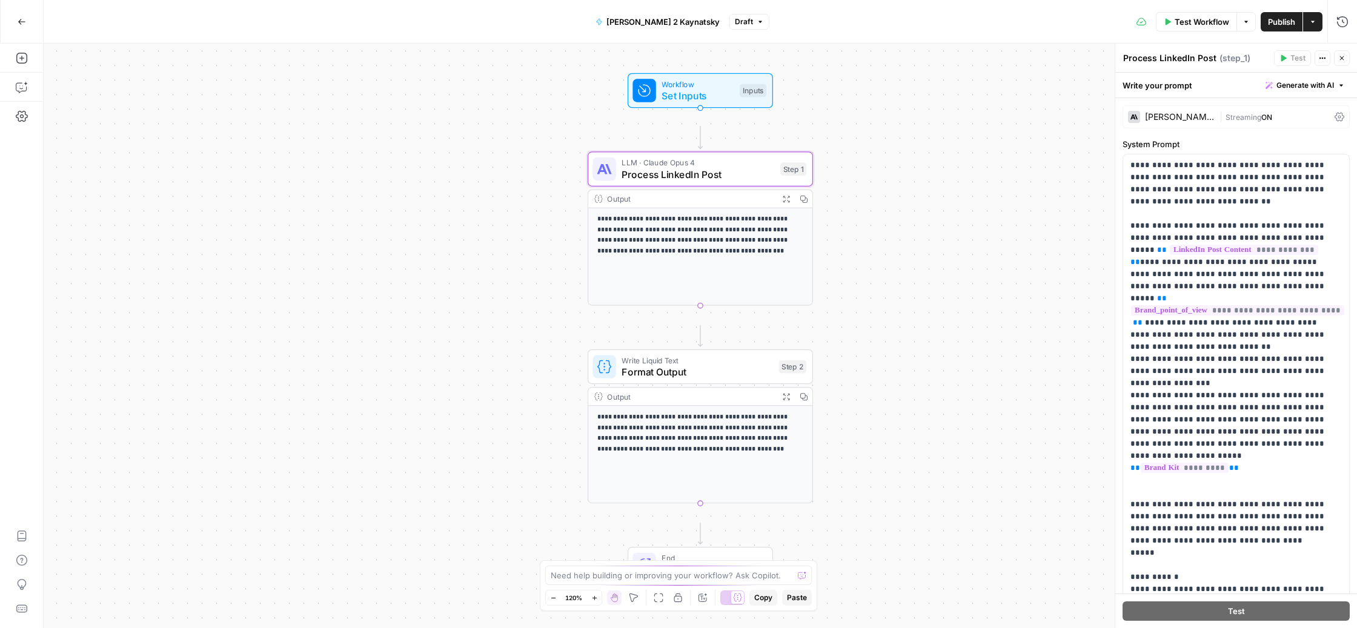
click at [1211, 121] on div "[PERSON_NAME] Opus 4" at bounding box center [1180, 117] width 70 height 8
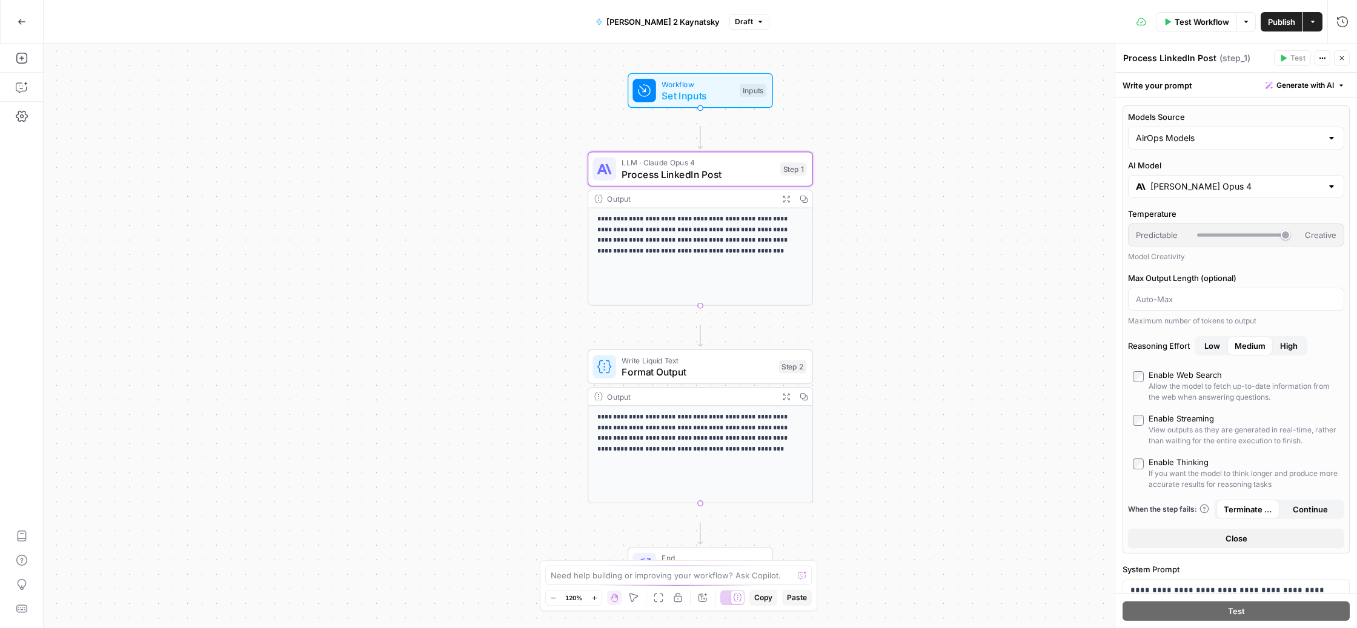
click at [1238, 150] on div "AirOps Models" at bounding box center [1236, 138] width 216 height 23
click at [1231, 237] on span "My Models" at bounding box center [1234, 231] width 179 height 12
type input "My Models"
click at [1237, 193] on input "Select AI Model" at bounding box center [1229, 187] width 186 height 12
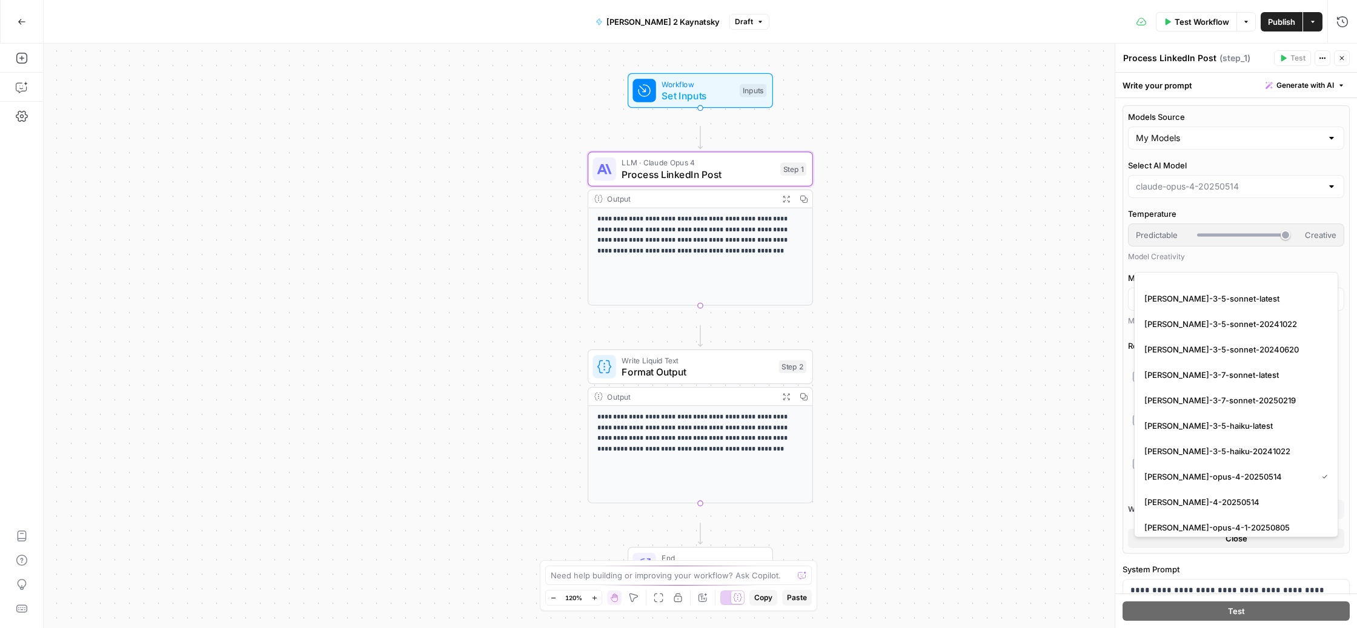
scroll to position [2138, 0]
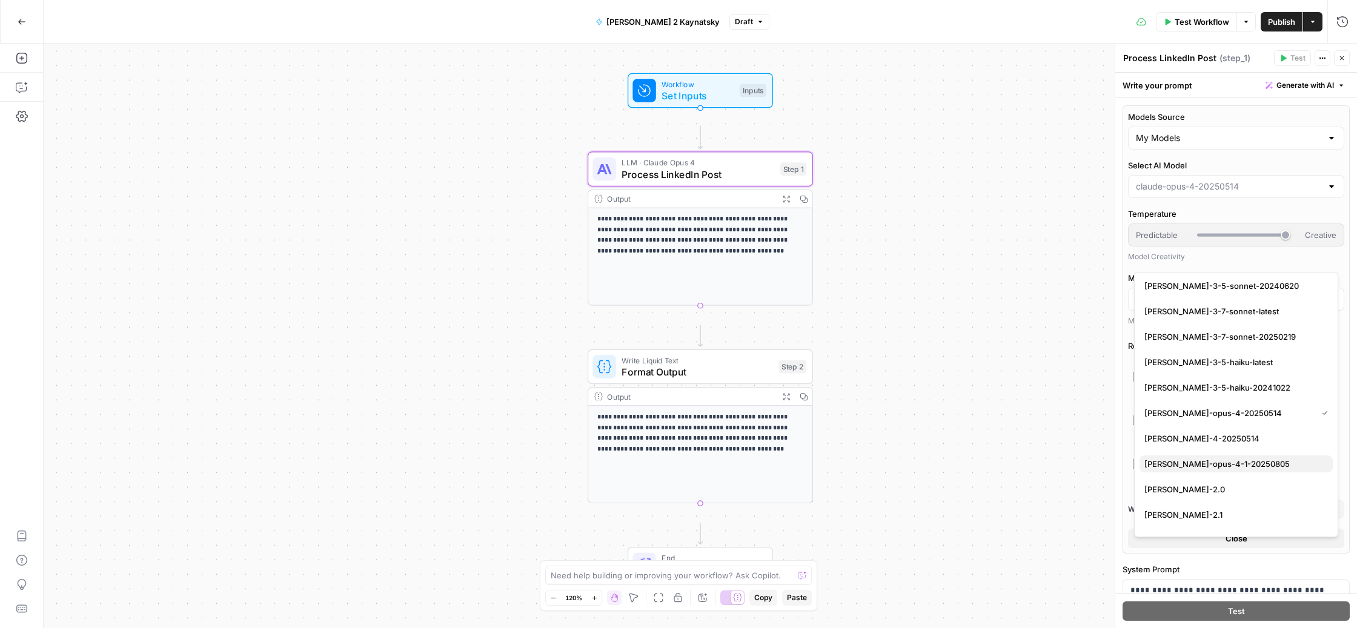
click at [1239, 470] on span "[PERSON_NAME]-opus-4-1-20250805" at bounding box center [1234, 464] width 179 height 12
type input "[PERSON_NAME]-opus-4-1-20250805"
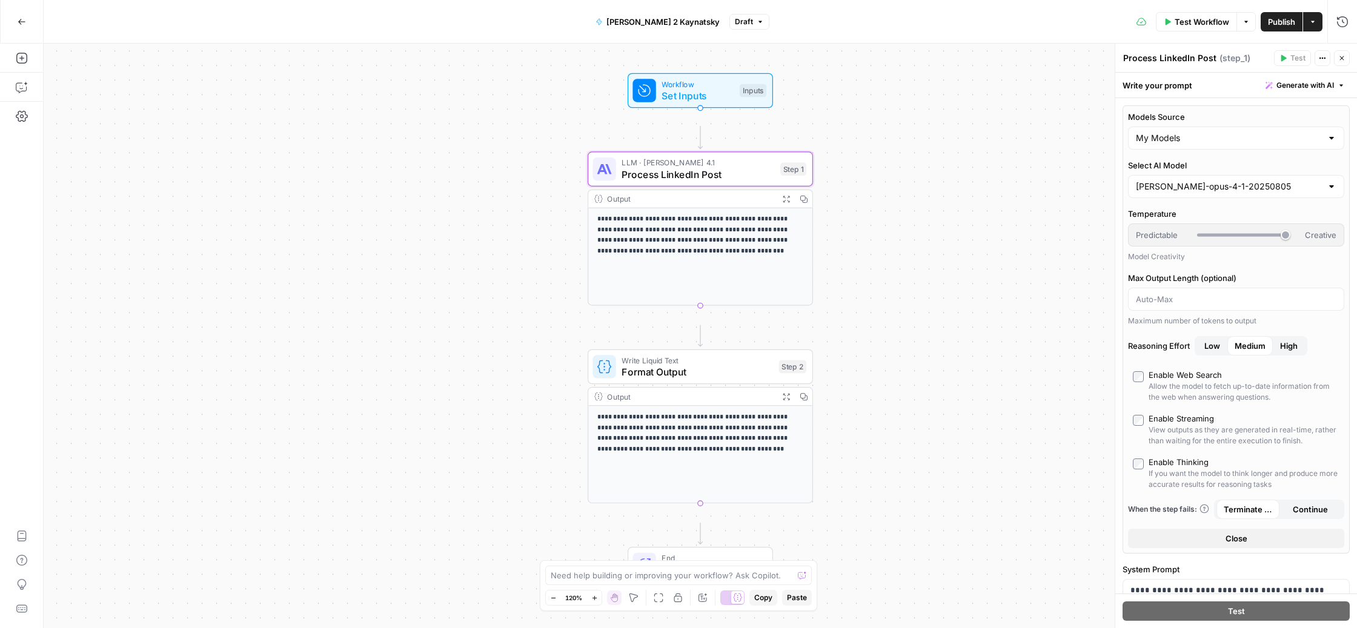
click at [1268, 16] on span "Publish" at bounding box center [1281, 22] width 27 height 12
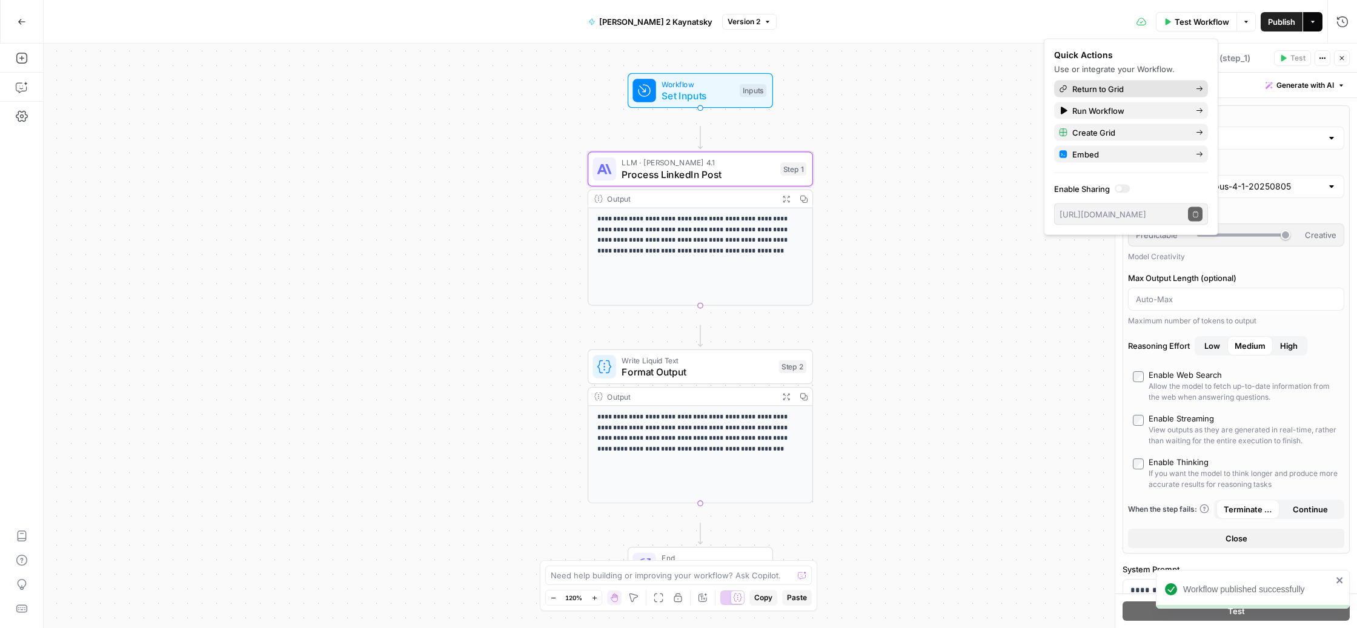
click at [1175, 95] on span "Return to Grid" at bounding box center [1130, 89] width 114 height 12
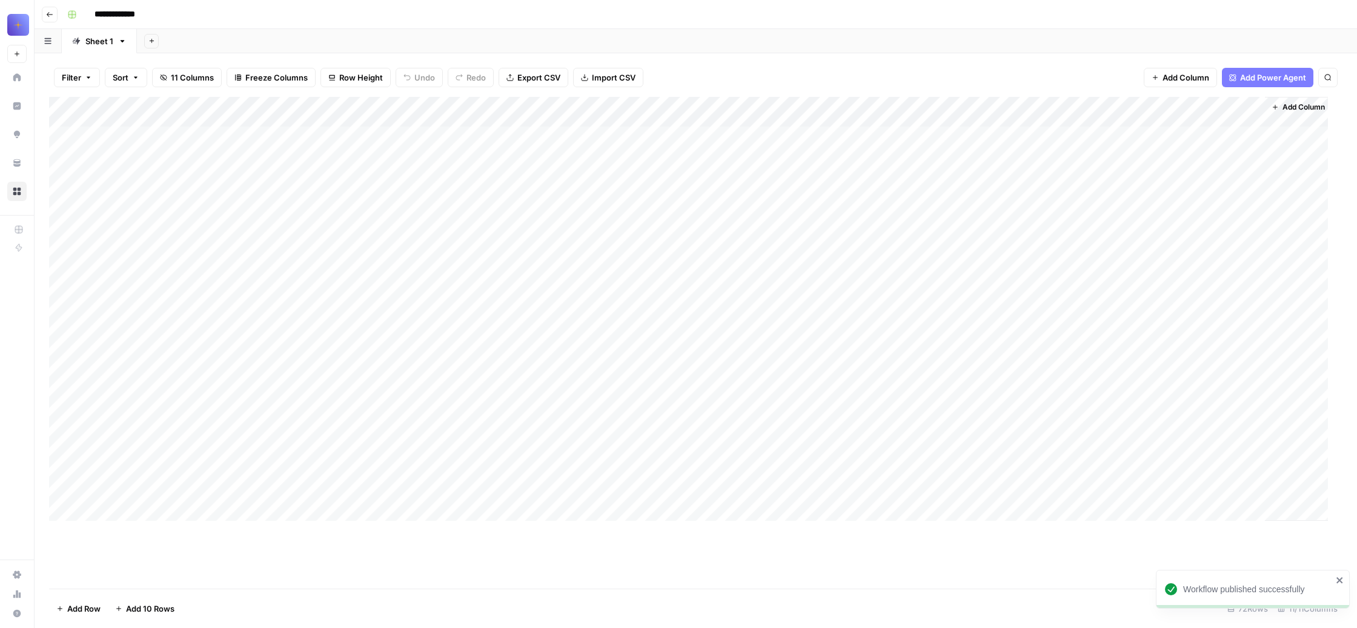
click at [1142, 156] on div "Add Column" at bounding box center [688, 309] width 1279 height 424
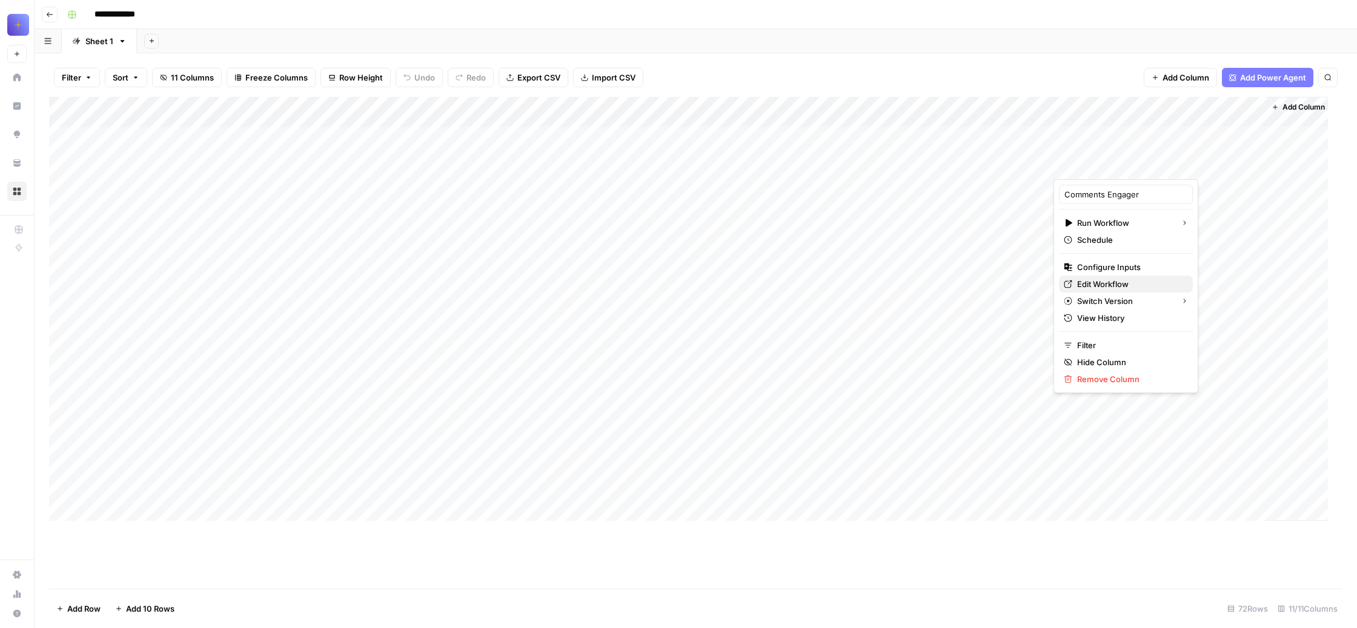
click at [1140, 290] on span "Edit Workflow" at bounding box center [1130, 284] width 106 height 12
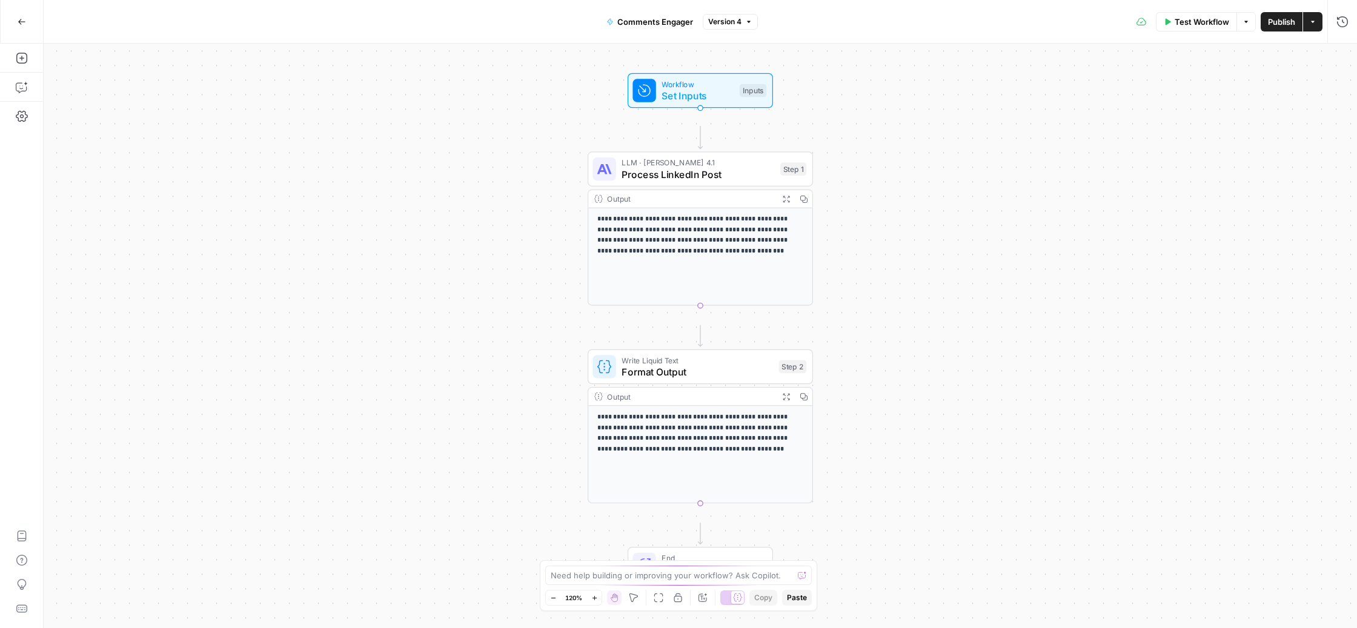
click at [676, 18] on span "Comments Engager" at bounding box center [655, 22] width 76 height 12
drag, startPoint x: 179, startPoint y: 138, endPoint x: 128, endPoint y: 135, distance: 51.0
click at [128, 111] on input "Comments Engager" at bounding box center [156, 105] width 201 height 12
type input "Comments Stinger"
click at [909, 259] on div "**********" at bounding box center [701, 336] width 1314 height 585
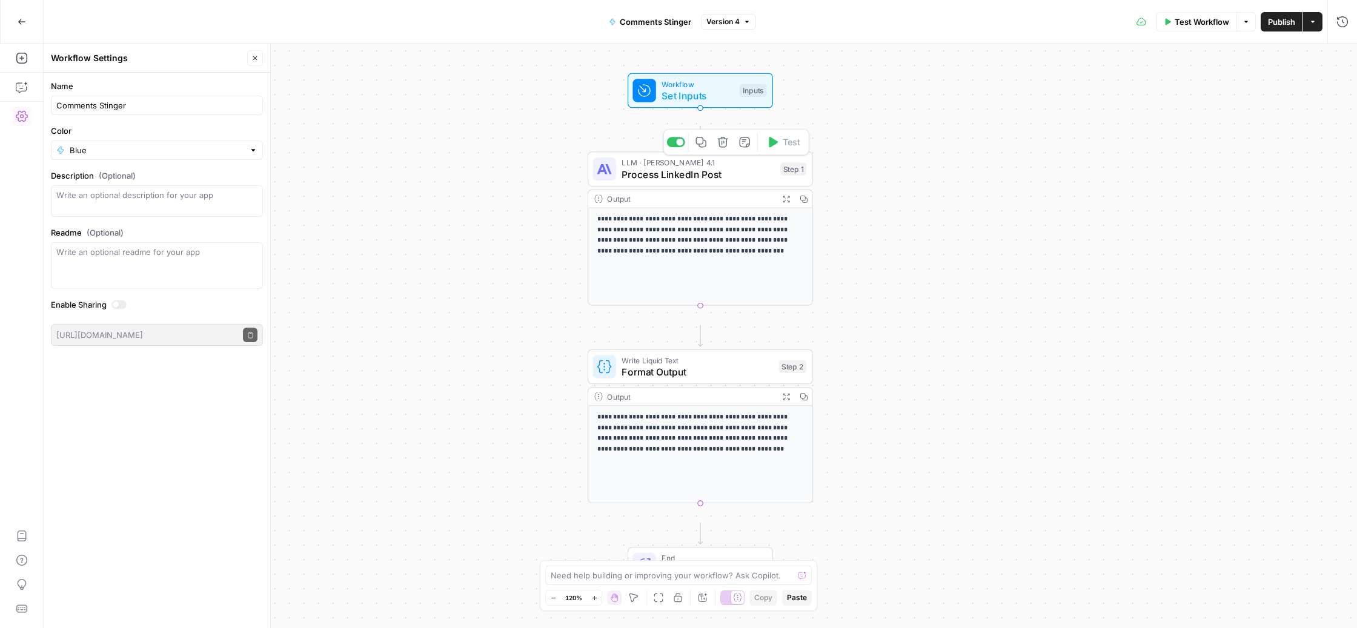
click at [697, 182] on span "Process LinkedIn Post" at bounding box center [698, 174] width 153 height 15
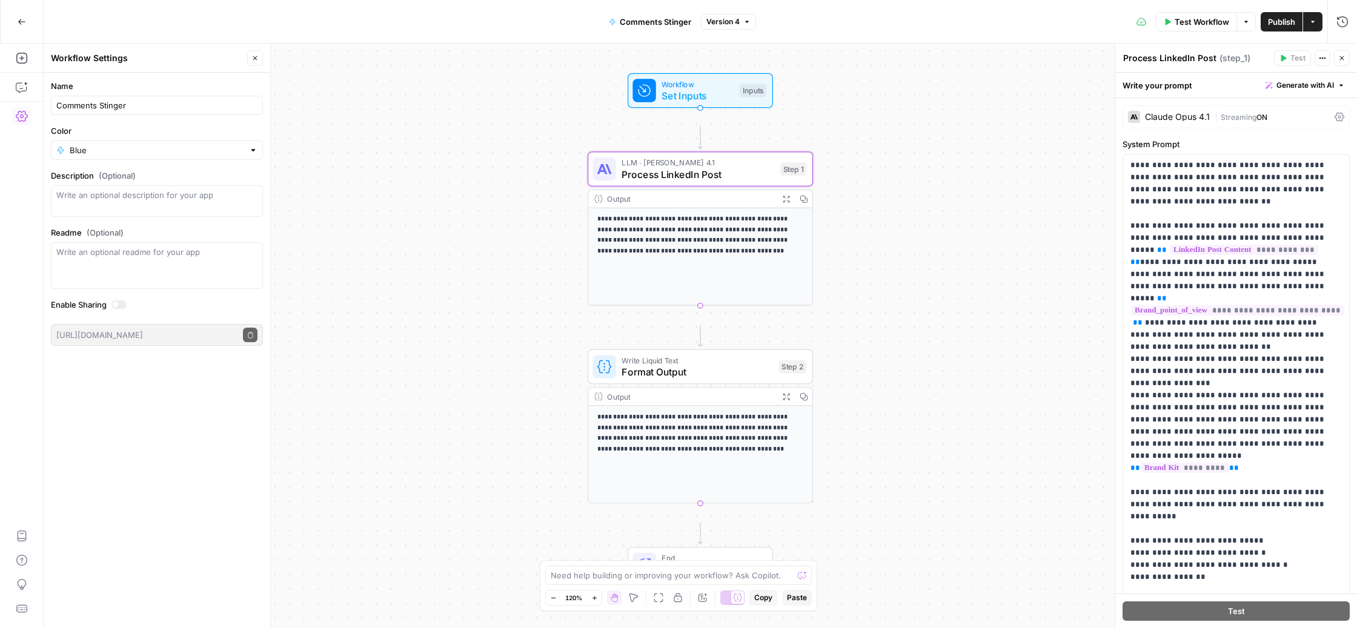
click at [1221, 122] on span "|" at bounding box center [1218, 116] width 6 height 12
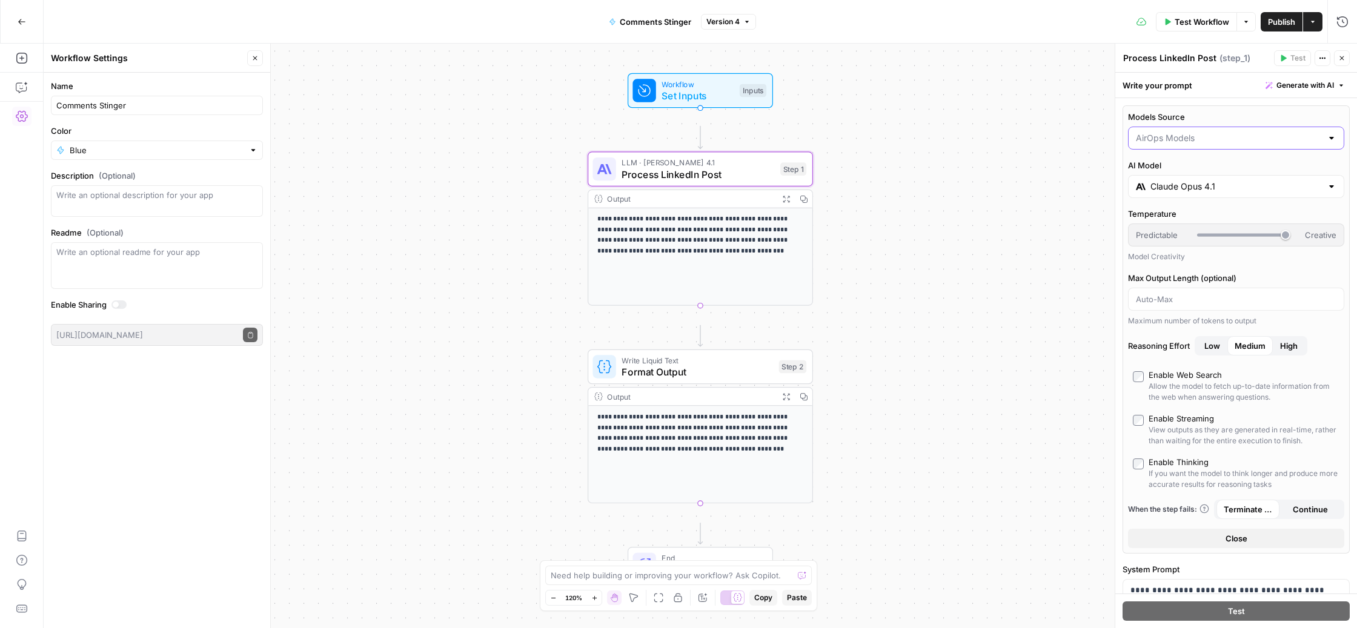
click at [1250, 144] on input "Models Source" at bounding box center [1229, 138] width 186 height 12
click at [1234, 237] on span "My Models" at bounding box center [1234, 231] width 179 height 12
type input "My Models"
click at [1254, 193] on input "Select AI Model" at bounding box center [1229, 187] width 186 height 12
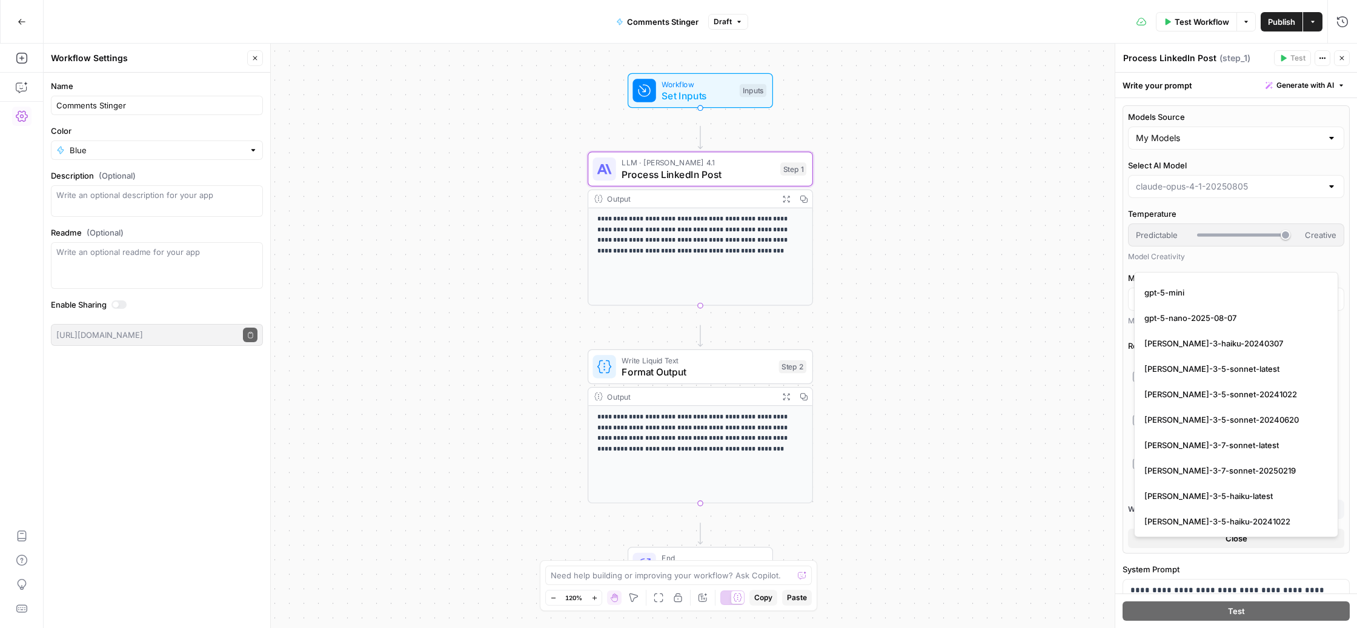
scroll to position [2138, 0]
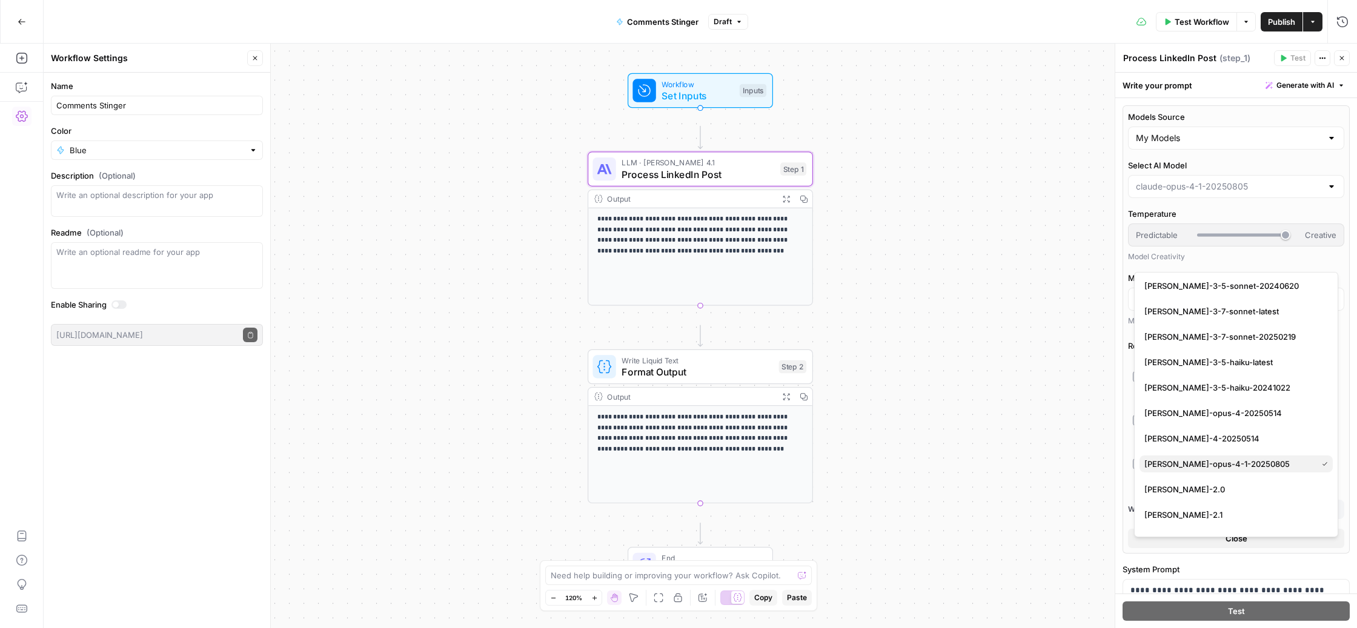
click at [1245, 470] on span "[PERSON_NAME]-opus-4-1-20250805" at bounding box center [1229, 464] width 168 height 12
type input "[PERSON_NAME]-opus-4-1-20250805"
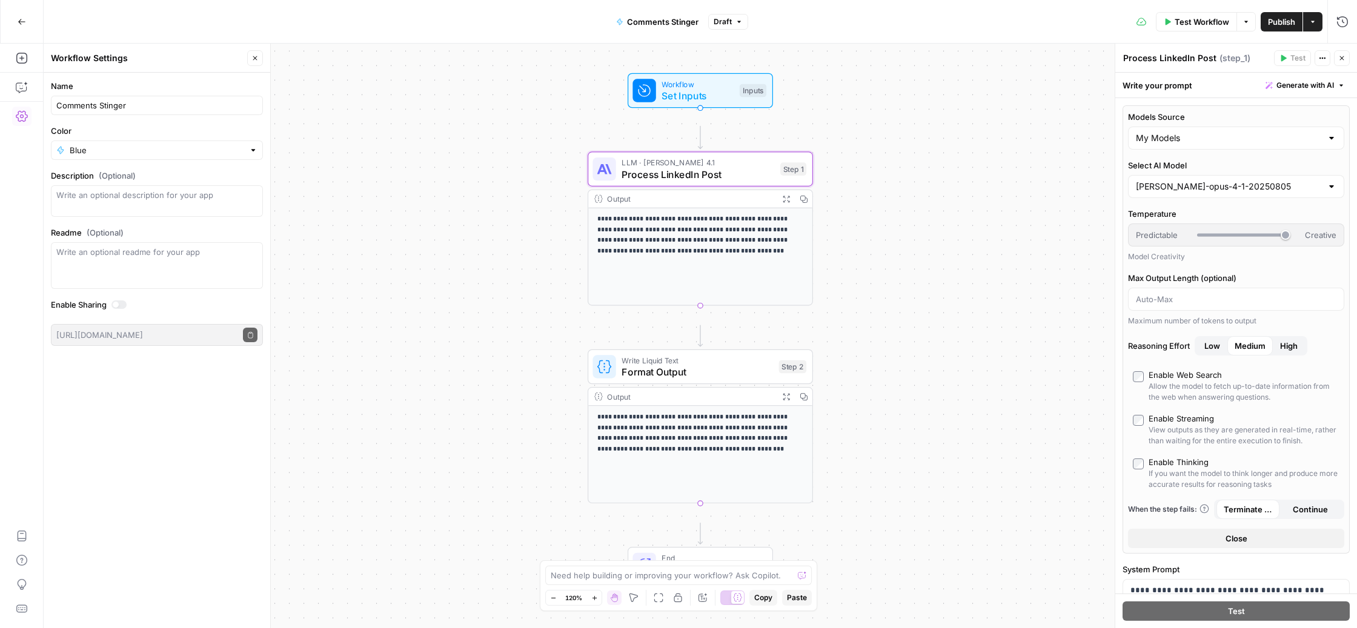
click at [1268, 16] on span "Publish" at bounding box center [1281, 22] width 27 height 12
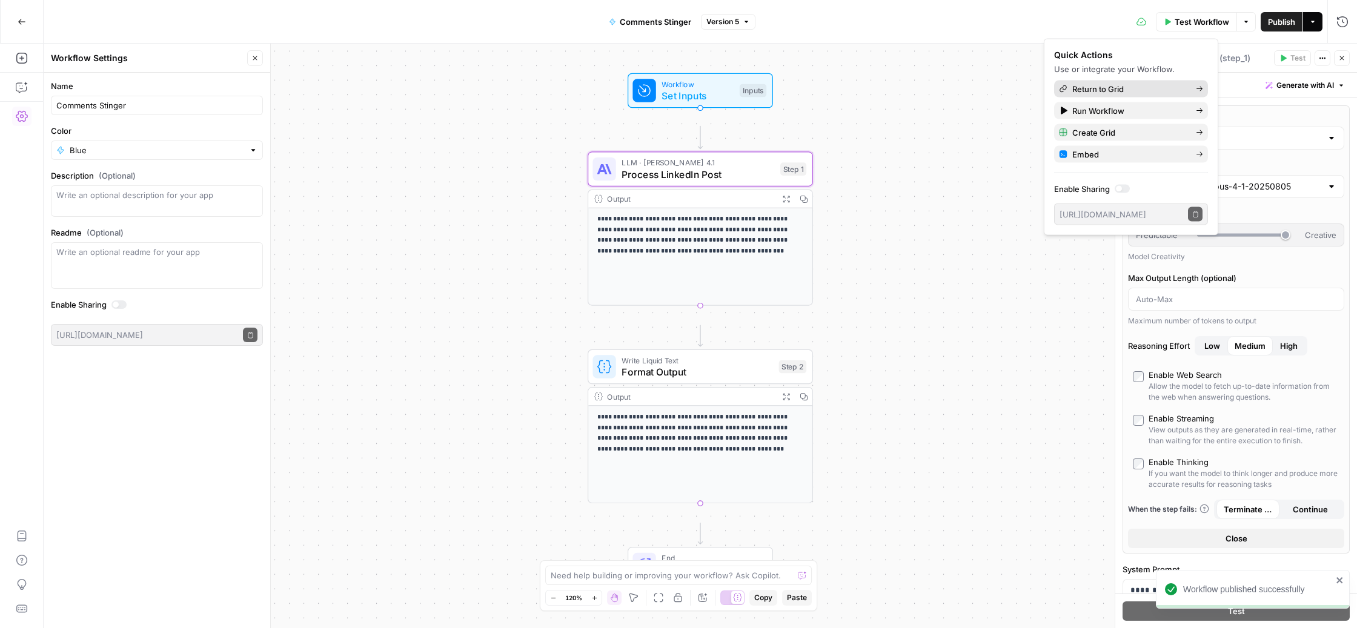
click at [1134, 95] on span "Return to Grid" at bounding box center [1130, 89] width 114 height 12
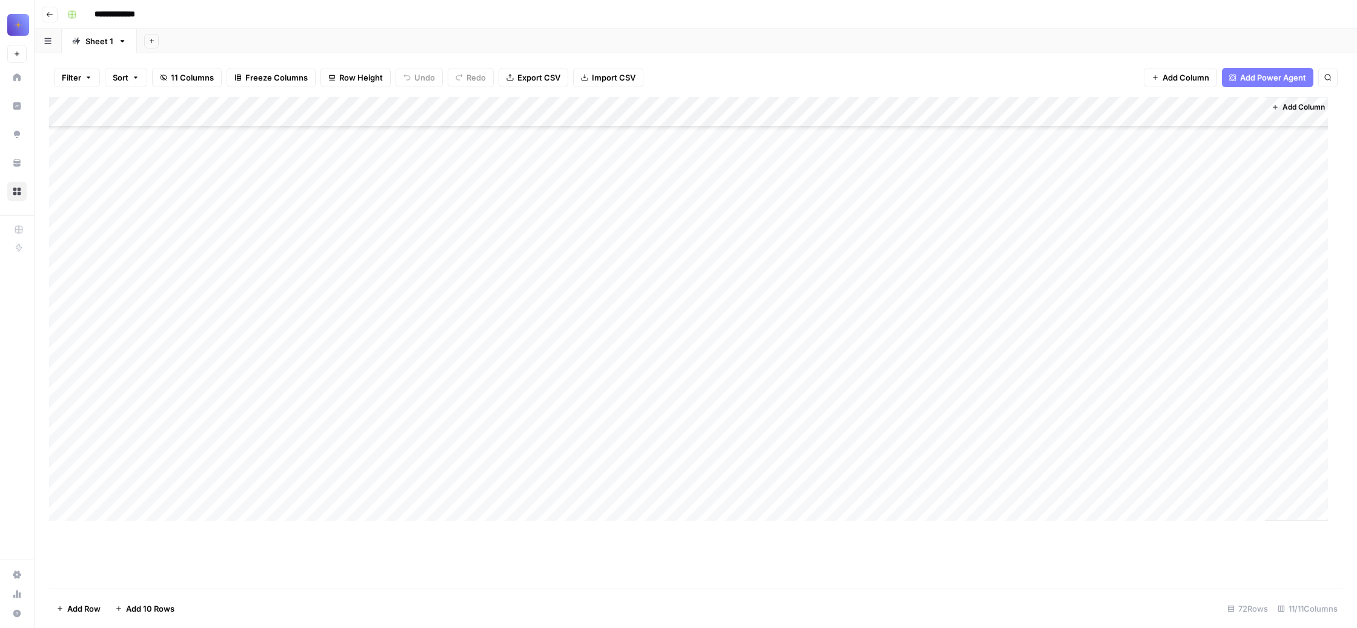
scroll to position [12889, 0]
click at [244, 374] on div "Add Column" at bounding box center [688, 309] width 1279 height 424
click at [458, 374] on div "Add Column" at bounding box center [688, 309] width 1279 height 424
click at [670, 376] on div "Add Column" at bounding box center [688, 309] width 1279 height 424
click at [887, 376] on div "Add Column" at bounding box center [688, 309] width 1279 height 424
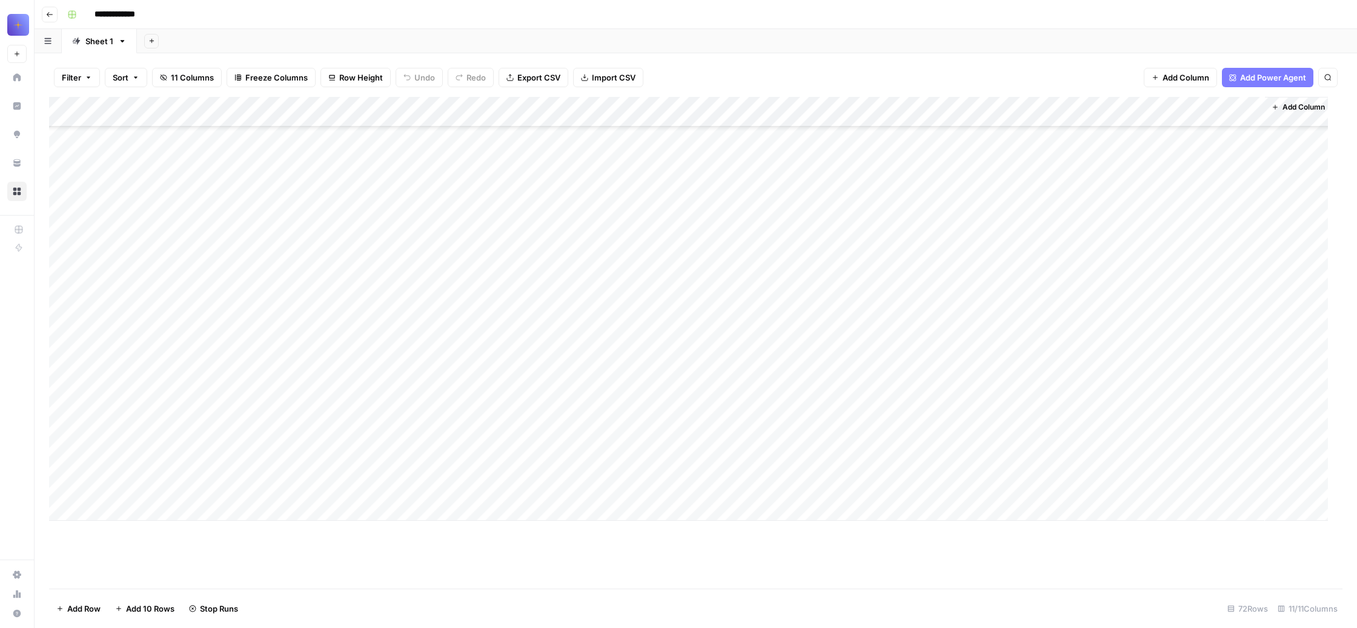
click at [1107, 374] on div "Add Column" at bounding box center [688, 309] width 1279 height 424
